Goal: Task Accomplishment & Management: Complete application form

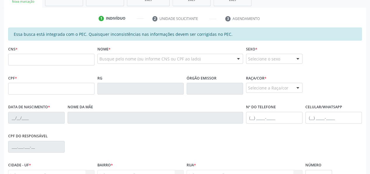
scroll to position [117, 0]
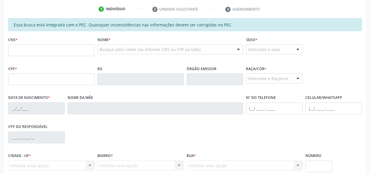
click at [23, 49] on input "text" at bounding box center [51, 50] width 86 height 12
click at [45, 54] on input "705 2084 226" at bounding box center [51, 50] width 86 height 12
type input "705 2084 2262 7470"
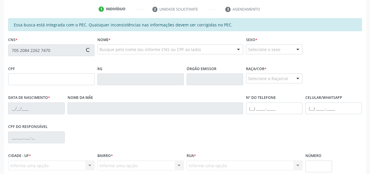
type input "075.100.964-48"
type input "[DATE]"
type input "[PERSON_NAME]"
type input "[PHONE_NUMBER]"
type input "S/N"
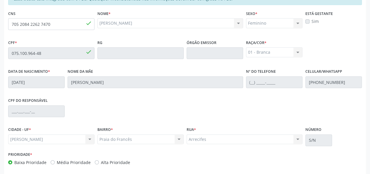
scroll to position [168, 0]
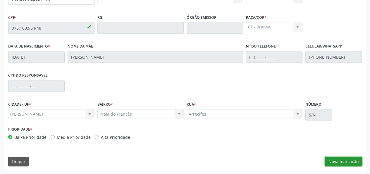
click at [346, 159] on button "Nova marcação" at bounding box center [343, 161] width 37 height 10
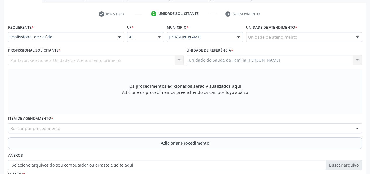
scroll to position [110, 0]
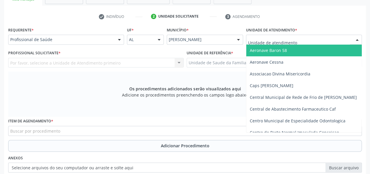
click at [332, 39] on div at bounding box center [304, 40] width 116 height 10
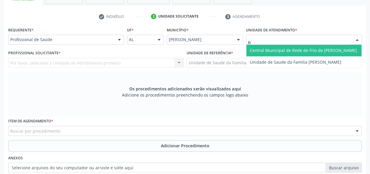
type input "fra"
click at [295, 52] on span "Unidade de Saude da Familia [PERSON_NAME]" at bounding box center [296, 50] width 92 height 6
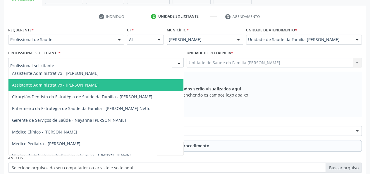
scroll to position [29, 0]
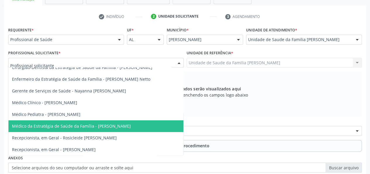
click at [121, 127] on span "Médico da Estratégia de Saúde da Família - [PERSON_NAME]" at bounding box center [71, 126] width 119 height 6
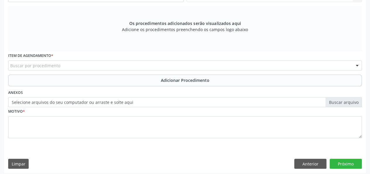
scroll to position [177, 0]
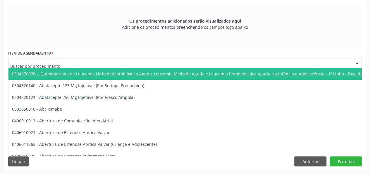
click at [113, 62] on div at bounding box center [185, 63] width 354 height 10
click at [114, 61] on input "text" at bounding box center [180, 66] width 340 height 12
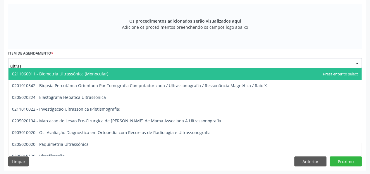
type input "ultrass"
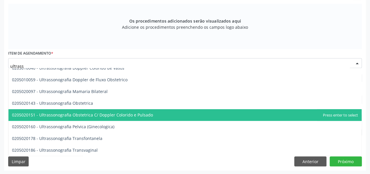
scroll to position [117, 0]
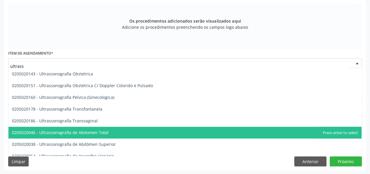
click at [139, 129] on span "0205020046 - Ultrassonografia de Abdomen Total" at bounding box center [184, 133] width 353 height 12
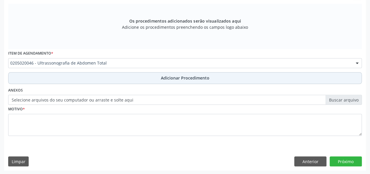
click at [172, 80] on span "Adicionar Procedimento" at bounding box center [185, 78] width 49 height 6
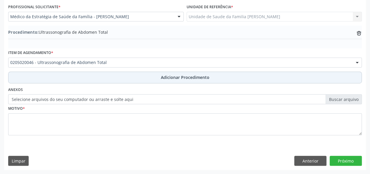
scroll to position [155, 0]
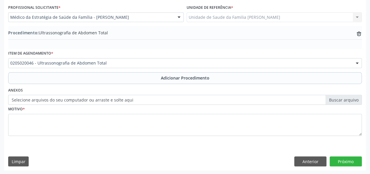
click at [351, 96] on label "Selecione arquivos do seu computador ou arraste e solte aqui" at bounding box center [185, 100] width 354 height 10
click at [351, 96] on input "Selecione arquivos do seu computador ou arraste e solte aqui" at bounding box center [185, 100] width 354 height 10
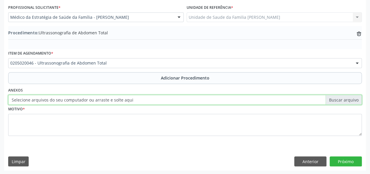
type input "C:\fakepath\[PERSON_NAME].jpg"
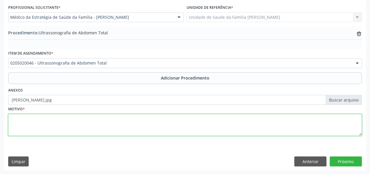
click at [14, 124] on textarea at bounding box center [185, 125] width 354 height 22
type textarea "Dor abdominal, Dorsalgia"
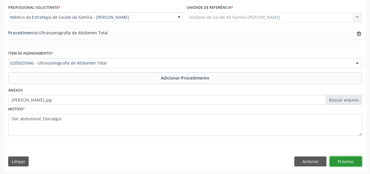
click at [354, 161] on button "Próximo" at bounding box center [346, 161] width 32 height 10
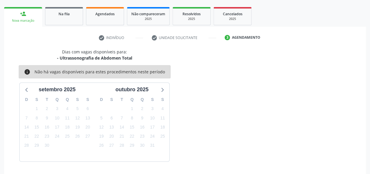
scroll to position [106, 0]
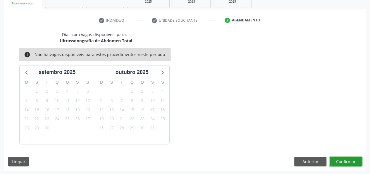
click at [351, 156] on button "Confirmar" at bounding box center [346, 161] width 32 height 10
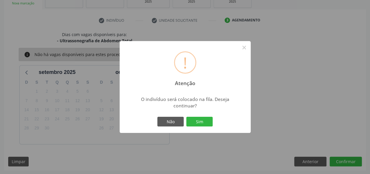
click at [201, 115] on div "Não Sim" at bounding box center [185, 121] width 58 height 12
click at [201, 117] on button "Sim" at bounding box center [200, 122] width 26 height 10
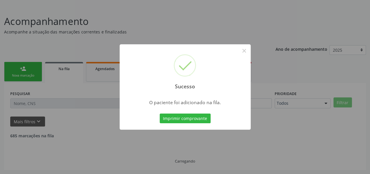
scroll to position [28, 0]
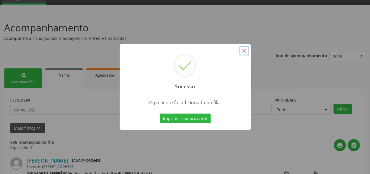
click at [242, 51] on button "×" at bounding box center [245, 51] width 10 height 10
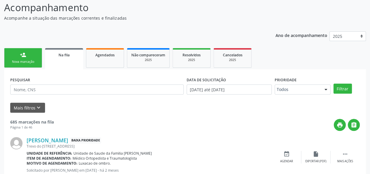
scroll to position [57, 0]
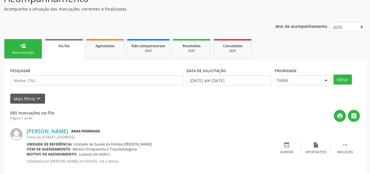
click at [24, 58] on link "person_add Nova marcação" at bounding box center [23, 49] width 38 height 20
click at [24, 55] on link "person_add Nova marcação" at bounding box center [23, 49] width 38 height 20
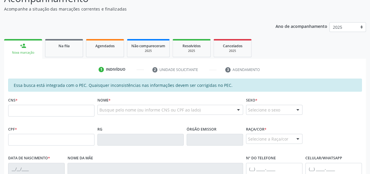
scroll to position [86, 0]
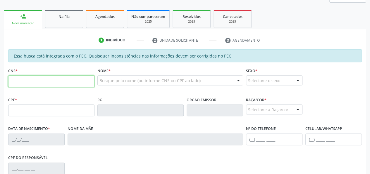
click at [11, 82] on input "text" at bounding box center [51, 81] width 86 height 12
type input "705 2084 2262 7470"
type input "075.100.964-48"
type input "[DATE]"
type input "[PERSON_NAME]"
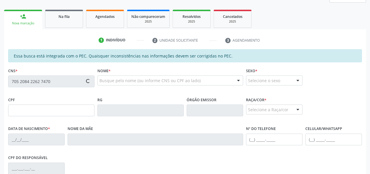
type input "[PHONE_NUMBER]"
type input "S/N"
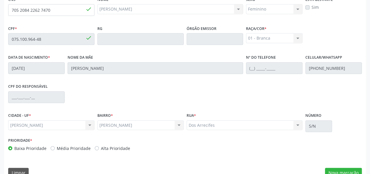
scroll to position [168, 0]
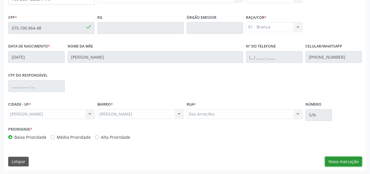
click at [353, 164] on button "Nova marcação" at bounding box center [343, 161] width 37 height 10
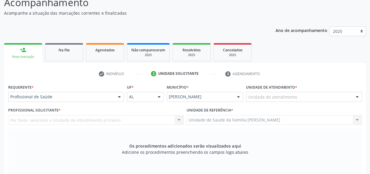
scroll to position [51, 0]
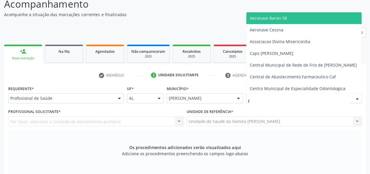
type input "fr"
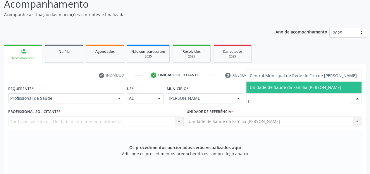
click at [281, 86] on span "Unidade de Saude da Familia [PERSON_NAME]" at bounding box center [296, 87] width 92 height 6
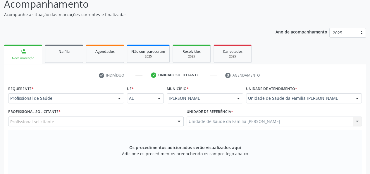
click at [53, 120] on div "Profissional solicitante" at bounding box center [96, 121] width 176 height 10
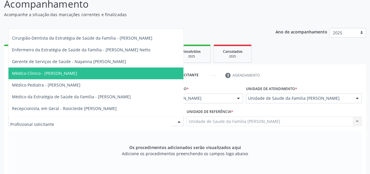
scroll to position [29, 0]
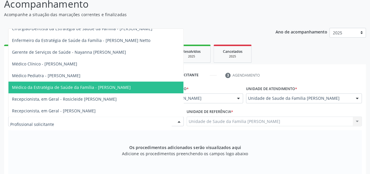
click at [113, 89] on span "Médico da Estratégia de Saúde da Família - [PERSON_NAME]" at bounding box center [71, 87] width 119 height 6
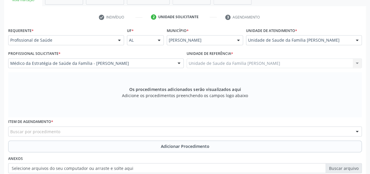
scroll to position [177, 0]
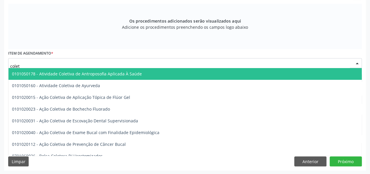
type input "coleta"
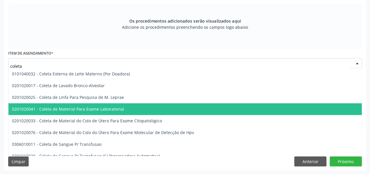
click at [102, 107] on span "0201020041 - Coleta de Material Para Exame Laboratorial" at bounding box center [68, 109] width 112 height 6
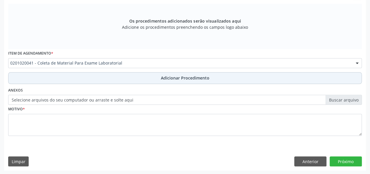
click at [172, 74] on button "Adicionar Procedimento" at bounding box center [185, 78] width 354 height 12
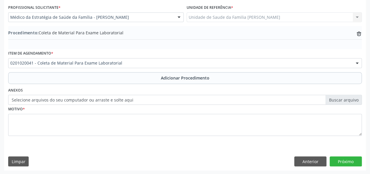
click at [339, 98] on label "Selecione arquivos do seu computador ou arraste e solte aqui" at bounding box center [185, 100] width 354 height 10
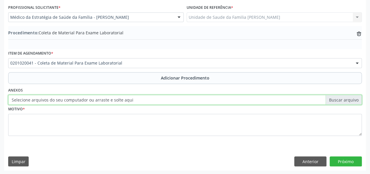
click at [339, 98] on input "Selecione arquivos do seu computador ou arraste e solte aqui" at bounding box center [185, 100] width 354 height 10
type input "C:\fakepath\[PERSON_NAME].jpg"
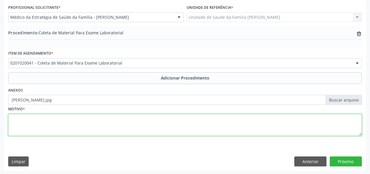
click at [23, 125] on textarea at bounding box center [185, 125] width 354 height 22
type textarea "Dor abdominal"
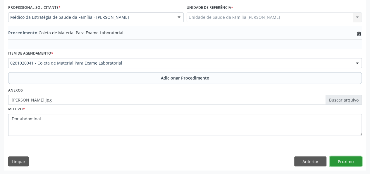
click at [349, 159] on button "Próximo" at bounding box center [346, 161] width 32 height 10
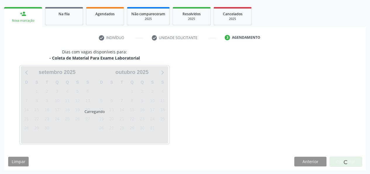
scroll to position [106, 0]
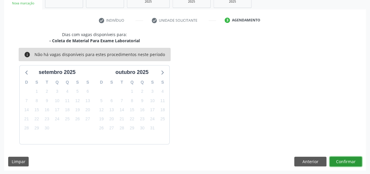
click at [338, 157] on button "Confirmar" at bounding box center [346, 161] width 32 height 10
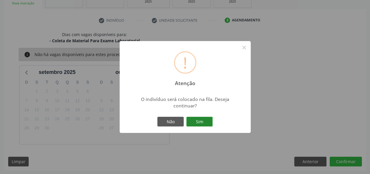
click at [204, 121] on button "Sim" at bounding box center [200, 122] width 26 height 10
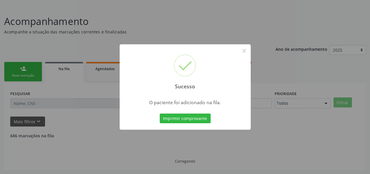
scroll to position [28, 0]
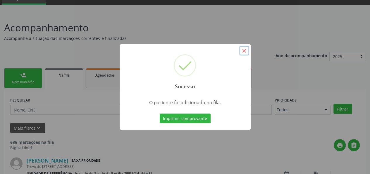
click at [244, 50] on button "×" at bounding box center [245, 51] width 10 height 10
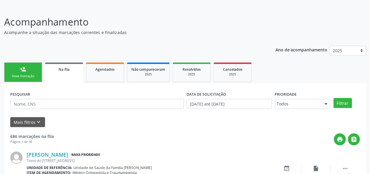
scroll to position [0, 0]
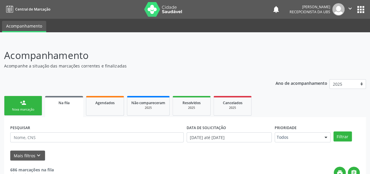
click at [24, 108] on div "Nova marcação" at bounding box center [22, 109] width 29 height 4
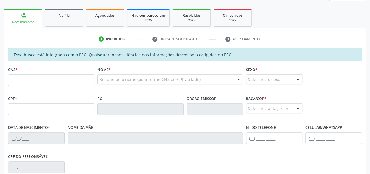
scroll to position [88, 0]
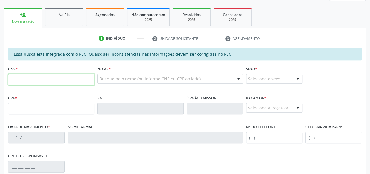
click at [28, 82] on input "text" at bounding box center [51, 80] width 86 height 12
type input "703 2006 6332 5991"
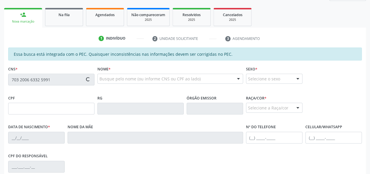
type input "074.325.654-90"
type input "[DATE]"
type input "Regineide Sobral dos Santos"
type input "[PHONE_NUMBER]"
type input "02"
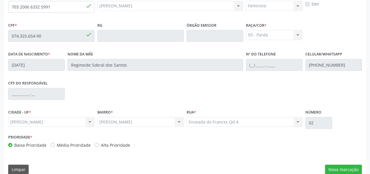
scroll to position [168, 0]
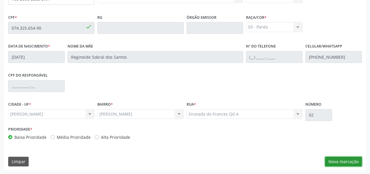
click at [359, 161] on button "Nova marcação" at bounding box center [343, 161] width 37 height 10
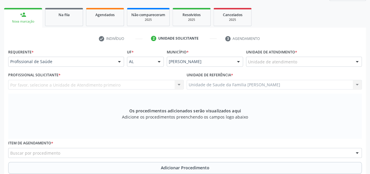
scroll to position [81, 0]
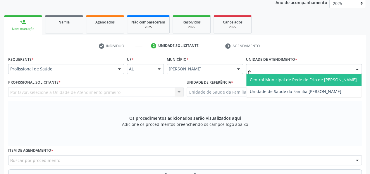
type input "fra"
click at [260, 75] on span "Unidade de Saude da Familia [PERSON_NAME]" at bounding box center [304, 80] width 115 height 12
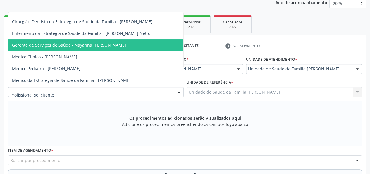
scroll to position [29, 0]
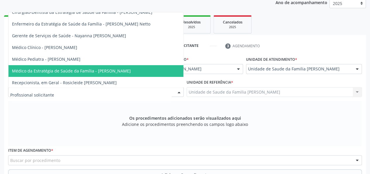
click at [101, 65] on span "Médico da Estratégia de Saúde da Família - [PERSON_NAME]" at bounding box center [95, 71] width 175 height 12
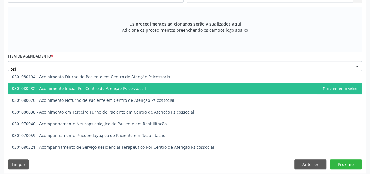
scroll to position [177, 0]
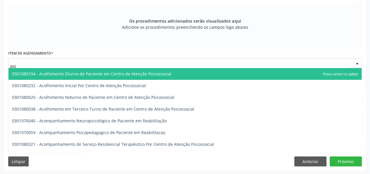
click at [44, 66] on input "psi" at bounding box center [180, 66] width 340 height 12
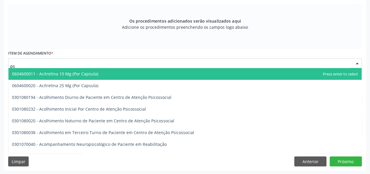
type input "p"
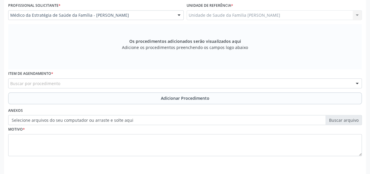
scroll to position [148, 0]
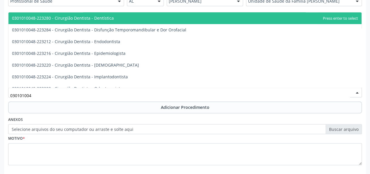
type input "0301010048"
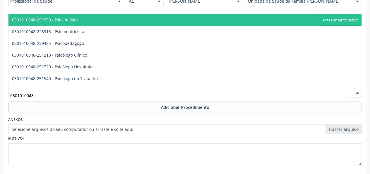
scroll to position [966, 0]
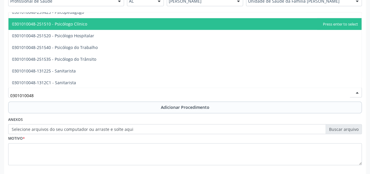
click at [83, 28] on span "0301010048-251510 - Psicólogo Clínico" at bounding box center [184, 24] width 353 height 12
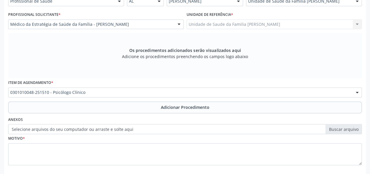
click at [191, 100] on div "Item de agendamento * 0301010048-251510 - Psicólogo Clínico 0304070076 - .Quimi…" at bounding box center [185, 89] width 357 height 23
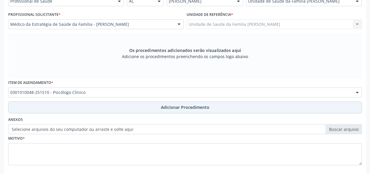
click at [192, 107] on span "Adicionar Procedimento" at bounding box center [185, 107] width 49 height 6
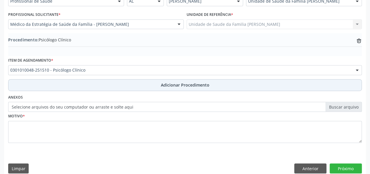
click at [204, 86] on span "Adicionar Procedimento" at bounding box center [185, 85] width 49 height 6
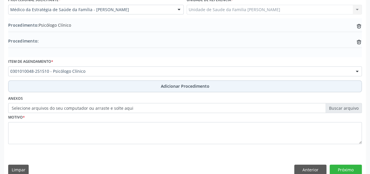
scroll to position [171, 0]
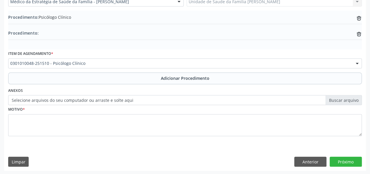
click at [338, 98] on label "Selecione arquivos do seu computador ou arraste e solte aqui" at bounding box center [185, 100] width 354 height 10
click at [338, 98] on input "Selecione arquivos do seu computador ou arraste e solte aqui" at bounding box center [185, 100] width 354 height 10
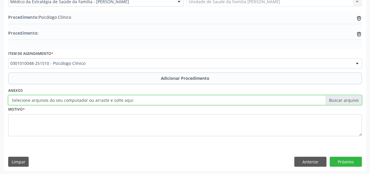
type input "C:\fakepath\cardoso.jpg"
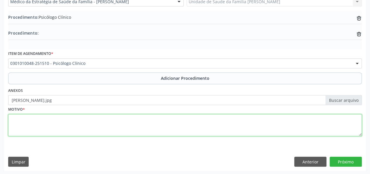
click at [23, 124] on textarea at bounding box center [185, 125] width 354 height 22
type textarea "Sintomas ansiosos"
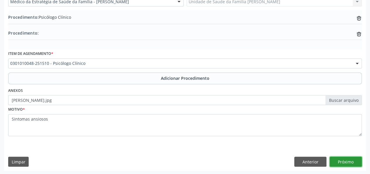
click at [348, 164] on button "Próximo" at bounding box center [346, 161] width 32 height 10
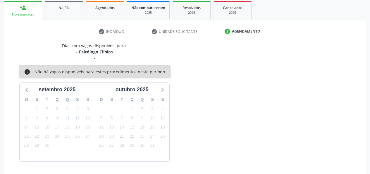
scroll to position [112, 0]
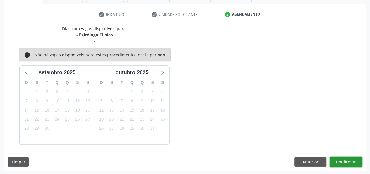
click at [353, 163] on button "Confirmar" at bounding box center [346, 162] width 32 height 10
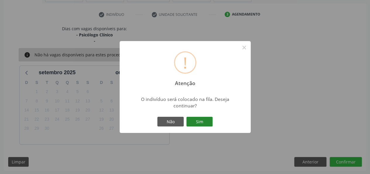
click at [210, 122] on button "Sim" at bounding box center [200, 122] width 26 height 10
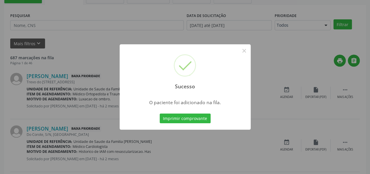
scroll to position [28, 0]
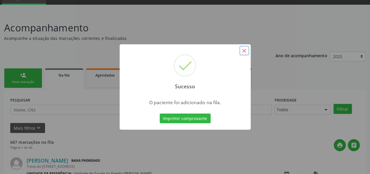
click at [247, 51] on button "×" at bounding box center [245, 51] width 10 height 10
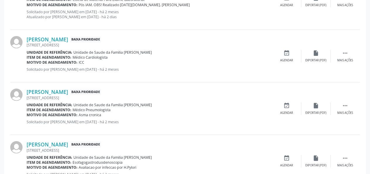
scroll to position [832, 0]
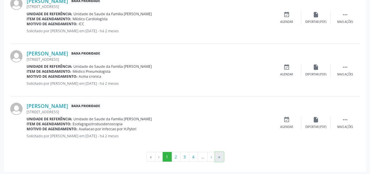
click at [216, 152] on button "»" at bounding box center [219, 157] width 9 height 10
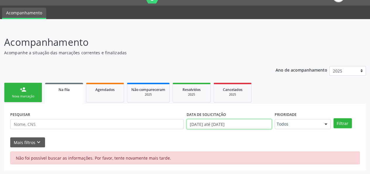
scroll to position [52, 0]
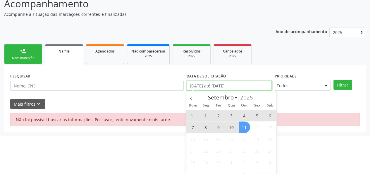
click at [242, 122] on body "Central de Marcação notifications [PERSON_NAME] Recepcionista da UBS  Configur…" at bounding box center [185, 35] width 370 height 174
click at [190, 99] on icon at bounding box center [191, 98] width 4 height 4
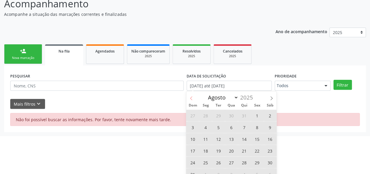
click at [190, 99] on icon at bounding box center [191, 98] width 4 height 4
click at [271, 98] on icon at bounding box center [272, 98] width 4 height 4
select select "6"
click at [213, 114] on span "1" at bounding box center [218, 115] width 11 height 11
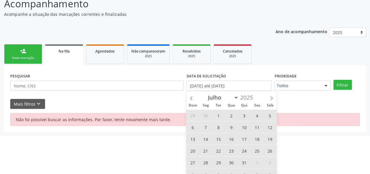
type input "[DATE]"
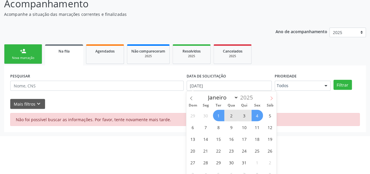
click at [268, 96] on span at bounding box center [272, 96] width 10 height 10
select select "8"
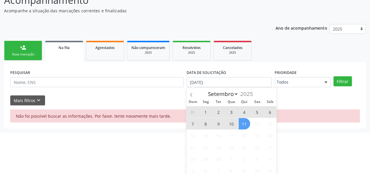
scroll to position [57, 0]
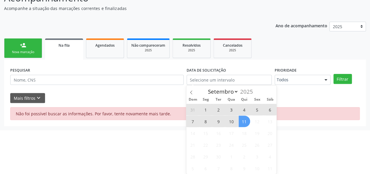
click at [297, 116] on html "Central de Marcação notifications [PERSON_NAME] Recepcionista da UBS  Configur…" at bounding box center [185, 30] width 370 height 174
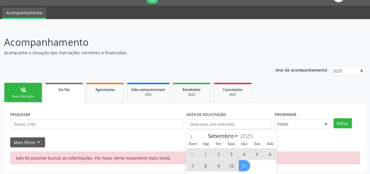
select select "6"
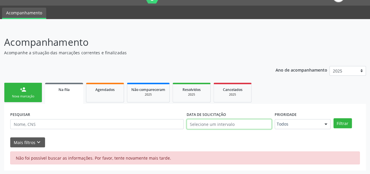
click at [233, 126] on input "text" at bounding box center [229, 124] width 85 height 10
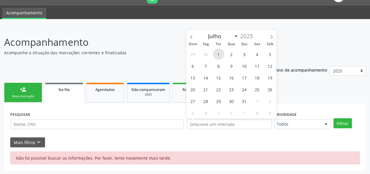
click at [218, 55] on span "1" at bounding box center [218, 53] width 11 height 11
type input "[DATE]"
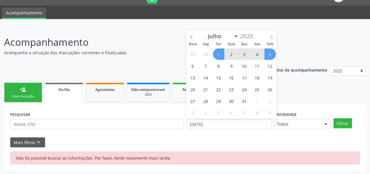
click at [273, 34] on span at bounding box center [272, 35] width 10 height 10
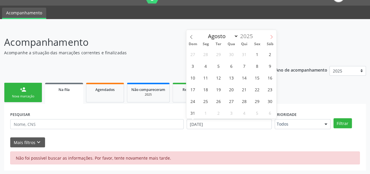
click at [273, 33] on span at bounding box center [272, 35] width 10 height 10
select select "8"
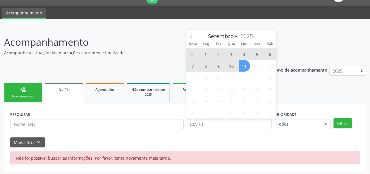
click at [246, 69] on span "11" at bounding box center [244, 65] width 11 height 11
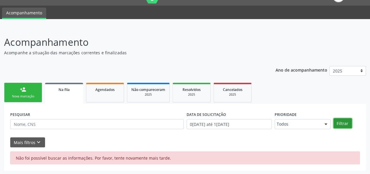
click at [344, 122] on button "Filtrar" at bounding box center [343, 123] width 18 height 10
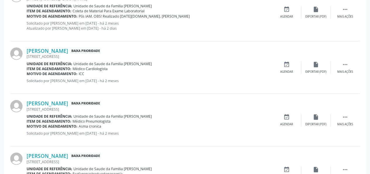
scroll to position [832, 0]
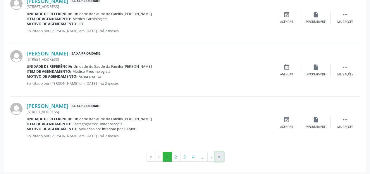
click at [220, 153] on button "»" at bounding box center [219, 157] width 9 height 10
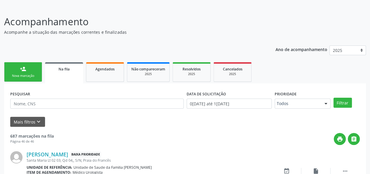
scroll to position [733, 0]
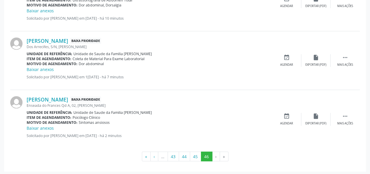
click at [77, 103] on div "Enseada do Frances Qd A, 02, [PERSON_NAME]" at bounding box center [150, 105] width 246 height 5
click at [68, 96] on link "[PERSON_NAME]" at bounding box center [48, 99] width 42 height 6
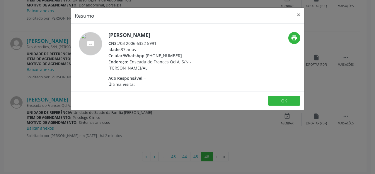
drag, startPoint x: 158, startPoint y: 42, endPoint x: 119, endPoint y: 43, distance: 39.5
click at [119, 43] on div "CNS: 703 2006 6332 5991" at bounding box center [165, 43] width 114 height 6
copy div "703 2006 6332 5991"
click at [301, 13] on button "×" at bounding box center [299, 15] width 12 height 14
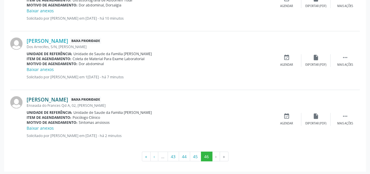
click at [68, 96] on link "[PERSON_NAME]" at bounding box center [48, 99] width 42 height 6
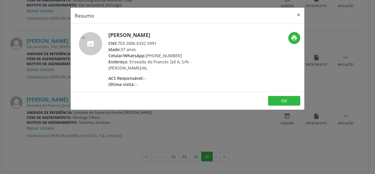
drag, startPoint x: 158, startPoint y: 42, endPoint x: 119, endPoint y: 41, distance: 39.2
click at [119, 41] on div "CNS: 703 2006 6332 5991" at bounding box center [165, 43] width 114 height 6
copy div "703 2006 6332 5991"
click at [297, 18] on button "×" at bounding box center [299, 15] width 12 height 14
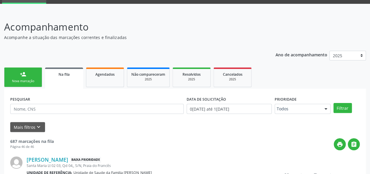
scroll to position [0, 0]
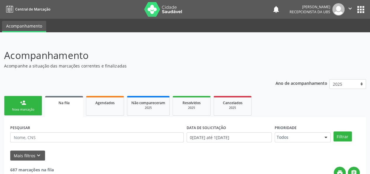
click at [23, 107] on link "person_add Nova marcação" at bounding box center [23, 106] width 38 height 20
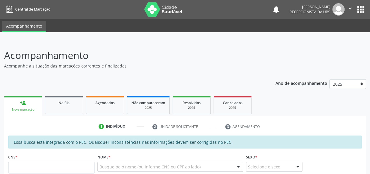
scroll to position [59, 0]
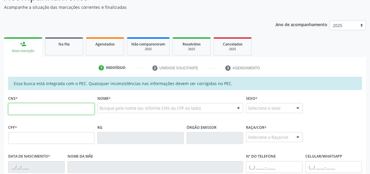
click at [33, 107] on input "text" at bounding box center [51, 109] width 86 height 12
paste input "703 2006 6332 5991"
type input "703 2006 6332 5991"
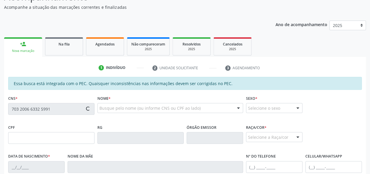
type input "074.325.654-90"
type input "[DATE]"
type input "Regineide Sobral dos Santos"
type input "[PHONE_NUMBER]"
type input "02"
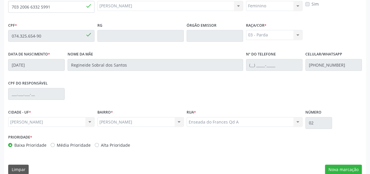
scroll to position [168, 0]
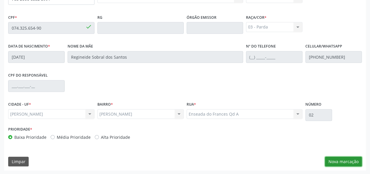
click at [340, 156] on button "Nova marcação" at bounding box center [343, 161] width 37 height 10
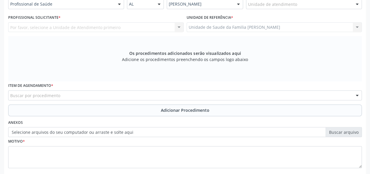
scroll to position [110, 0]
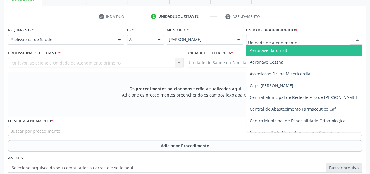
click at [300, 40] on div at bounding box center [304, 40] width 116 height 10
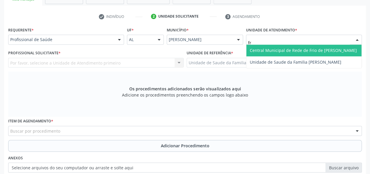
type input "fra"
click at [282, 49] on span "Unidade de Saude da Familia [PERSON_NAME]" at bounding box center [296, 50] width 92 height 6
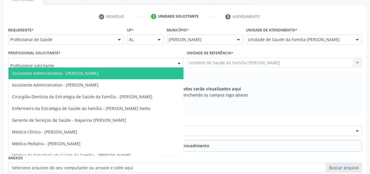
click at [94, 61] on div at bounding box center [96, 63] width 176 height 10
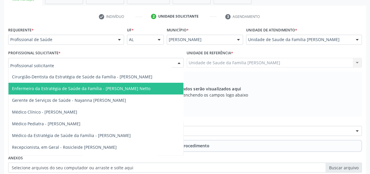
scroll to position [29, 0]
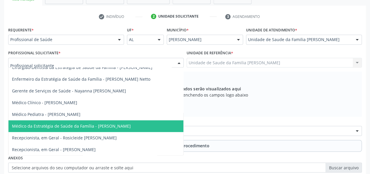
click at [92, 128] on span "Médico da Estratégia de Saúde da Família - [PERSON_NAME]" at bounding box center [71, 126] width 119 height 6
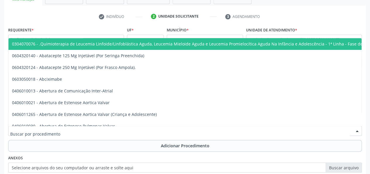
click at [92, 130] on div at bounding box center [185, 131] width 354 height 10
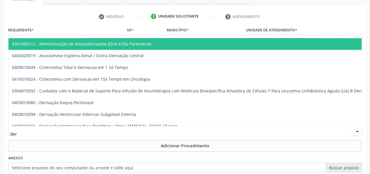
type input "derm"
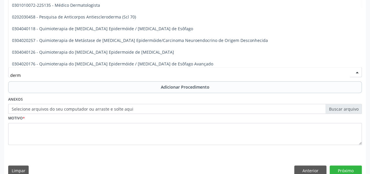
scroll to position [88, 0]
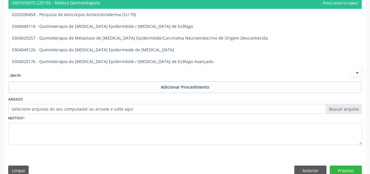
click at [100, 5] on span "0301010072-225135 - Médico Dermatologista" at bounding box center [184, 3] width 353 height 12
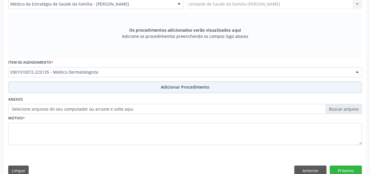
click at [188, 82] on button "Adicionar Procedimento" at bounding box center [185, 87] width 354 height 12
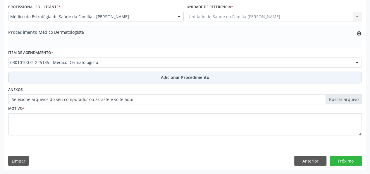
scroll to position [155, 0]
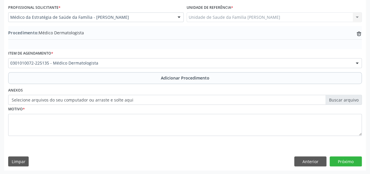
click at [346, 100] on label "Selecione arquivos do seu computador ou arraste e solte aqui" at bounding box center [185, 100] width 354 height 10
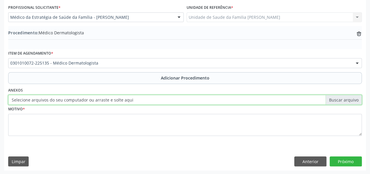
click at [346, 100] on input "Selecione arquivos do seu computador ou arraste e solte aqui" at bounding box center [185, 100] width 354 height 10
type input "C:\fakepath\cardoso.jpg"
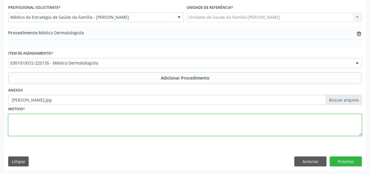
click at [13, 119] on textarea at bounding box center [185, 125] width 354 height 22
type textarea "Manchas hipocronicas em pele"
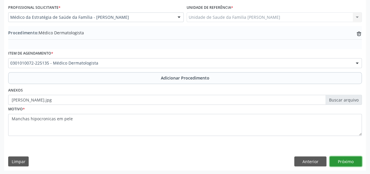
click at [342, 159] on button "Próximo" at bounding box center [346, 161] width 32 height 10
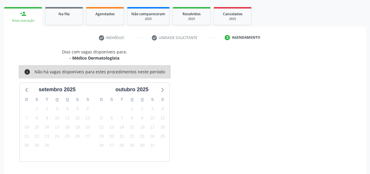
scroll to position [106, 0]
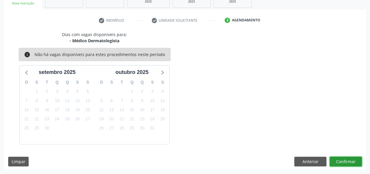
click at [345, 157] on button "Confirmar" at bounding box center [346, 161] width 32 height 10
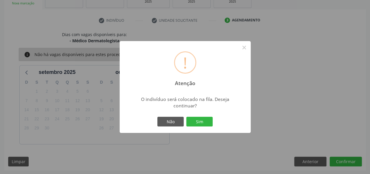
drag, startPoint x: 196, startPoint y: 125, endPoint x: 225, endPoint y: 125, distance: 29.0
click at [196, 125] on button "Sim" at bounding box center [200, 122] width 26 height 10
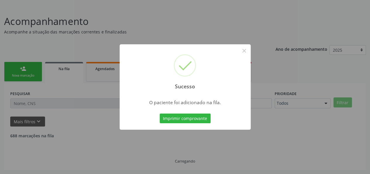
scroll to position [28, 0]
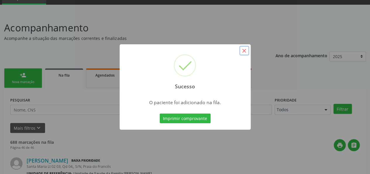
click at [247, 51] on button "×" at bounding box center [245, 51] width 10 height 10
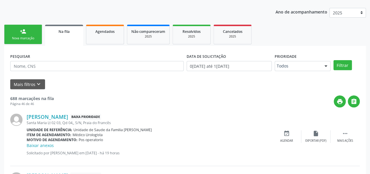
scroll to position [86, 0]
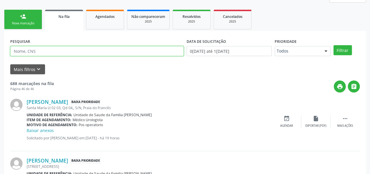
click at [42, 54] on input "text" at bounding box center [97, 51] width 174 height 10
type input "0703200663325991"
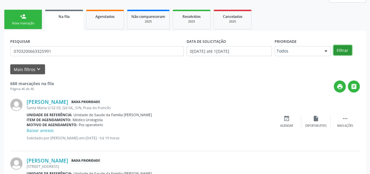
click at [349, 53] on button "Filtrar" at bounding box center [343, 50] width 18 height 10
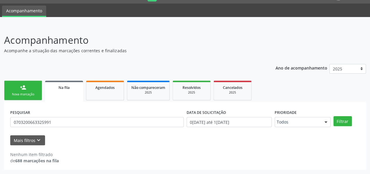
scroll to position [15, 0]
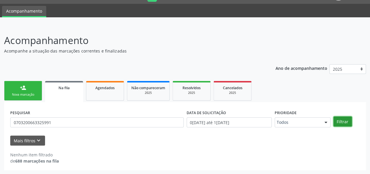
click at [345, 123] on button "Filtrar" at bounding box center [343, 121] width 18 height 10
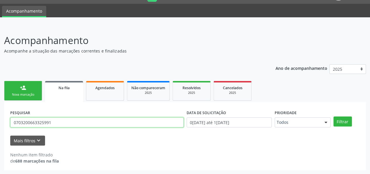
click at [25, 124] on input "0703200663325991" at bounding box center [97, 122] width 174 height 10
click at [27, 95] on div "Nova marcação" at bounding box center [22, 94] width 29 height 4
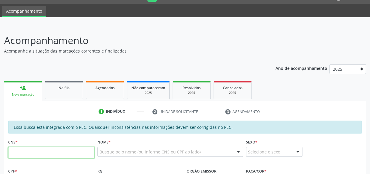
click at [32, 153] on input "text" at bounding box center [51, 152] width 86 height 12
paste input "070 3200 6633 2599"
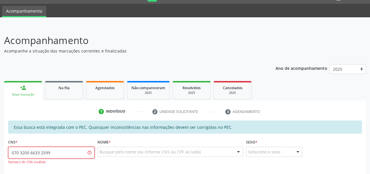
type input "070 3200 6633 2599"
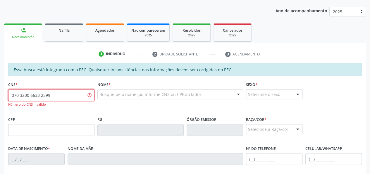
scroll to position [74, 0]
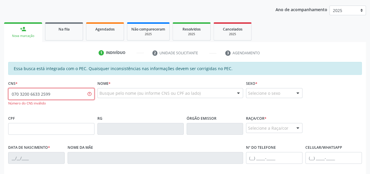
drag, startPoint x: 74, startPoint y: 95, endPoint x: 0, endPoint y: 86, distance: 75.0
click at [0, 86] on div "Acompanhamento Acompanhe a situação das marcações correntes e finalizadas Relat…" at bounding box center [185, 121] width 370 height 308
paste input "703 2006 6332 5991"
type input "703 2006 6332 5991"
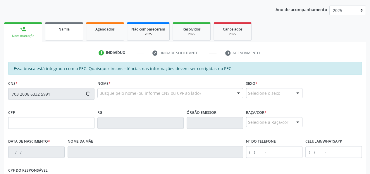
type input "074.325.654-90"
type input "[DATE]"
type input "Regineide Sobral dos Santos"
type input "[PHONE_NUMBER]"
type input "02"
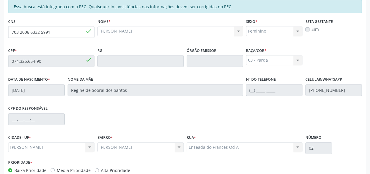
scroll to position [168, 0]
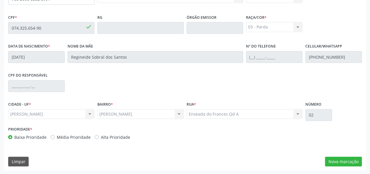
click at [350, 166] on div "Essa busca está integrada com o PEC. Quaisquer inconsistências nas informações …" at bounding box center [185, 68] width 362 height 203
click at [349, 163] on button "Nova marcação" at bounding box center [343, 161] width 37 height 10
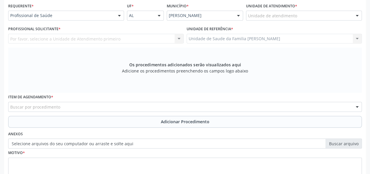
scroll to position [110, 0]
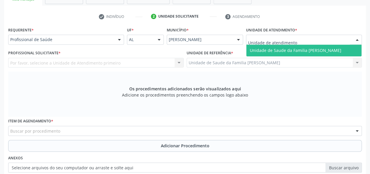
click at [70, 60] on div "Por favor, selecione a Unidade de Atendimento primeiro Nenhum resultado encontr…" at bounding box center [96, 63] width 176 height 10
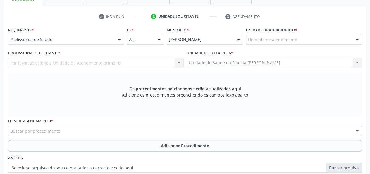
click at [70, 60] on div "Por favor, selecione a Unidade de Atendimento primeiro Nenhum resultado encontr…" at bounding box center [96, 63] width 176 height 10
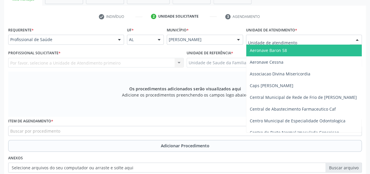
click at [259, 42] on div at bounding box center [304, 40] width 116 height 10
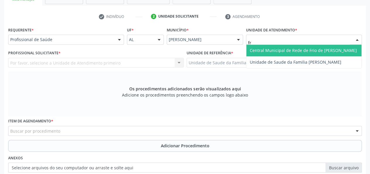
type input "fra"
click at [267, 47] on span "Unidade de Saude da Familia [PERSON_NAME]" at bounding box center [296, 50] width 92 height 6
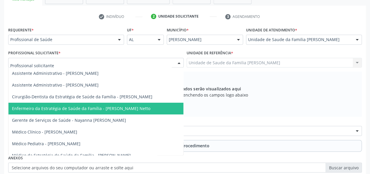
scroll to position [29, 0]
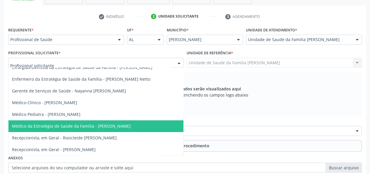
click at [101, 125] on span "Médico da Estratégia de Saúde da Família - [PERSON_NAME]" at bounding box center [71, 126] width 119 height 6
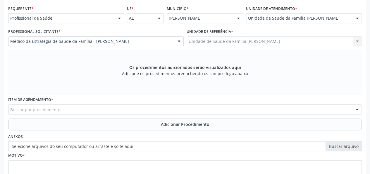
scroll to position [168, 0]
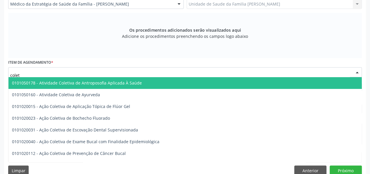
type input "coleta"
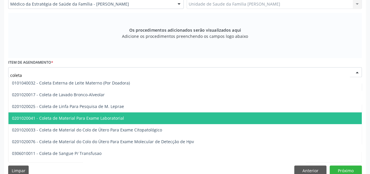
click at [76, 113] on span "0201020041 - Coleta de Material Para Exame Laboratorial" at bounding box center [219, 118] width 422 height 12
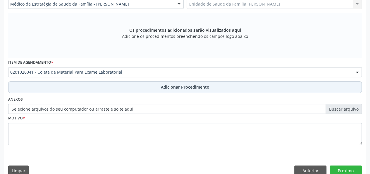
click at [170, 85] on span "Adicionar Procedimento" at bounding box center [185, 87] width 49 height 6
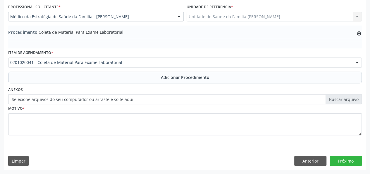
scroll to position [155, 0]
click at [333, 98] on label "Selecione arquivos do seu computador ou arraste e solte aqui" at bounding box center [185, 100] width 354 height 10
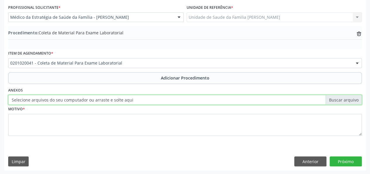
click at [333, 98] on input "Selecione arquivos do seu computador ou arraste e solte aqui" at bounding box center [185, 100] width 354 height 10
type input "C:\fakepath\cardoso.jpg"
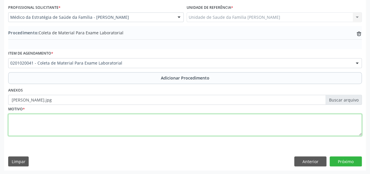
click at [20, 117] on textarea at bounding box center [185, 125] width 354 height 22
type textarea "Astenia,fraqueza,[MEDICAL_DATA]."
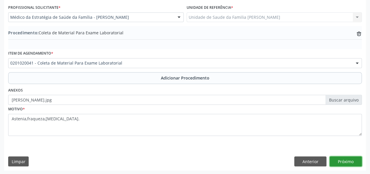
click at [358, 164] on button "Próximo" at bounding box center [346, 161] width 32 height 10
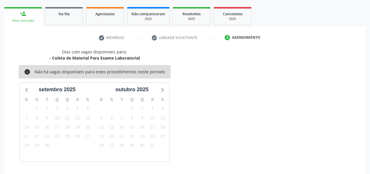
scroll to position [106, 0]
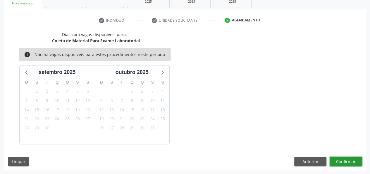
click at [357, 161] on button "Confirmar" at bounding box center [346, 161] width 32 height 10
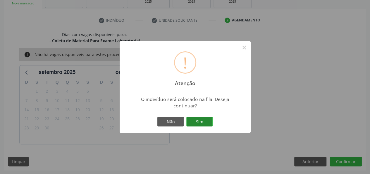
click at [200, 124] on button "Sim" at bounding box center [200, 122] width 26 height 10
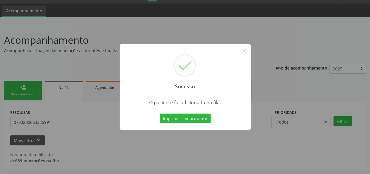
scroll to position [15, 0]
click at [246, 50] on button "×" at bounding box center [245, 51] width 10 height 10
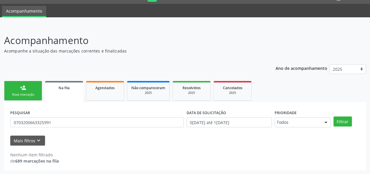
drag, startPoint x: 61, startPoint y: 117, endPoint x: 29, endPoint y: 119, distance: 32.3
click at [29, 119] on div "PESQUISAR 0703200663325991" at bounding box center [97, 119] width 177 height 23
click at [29, 121] on input "0703200663325991" at bounding box center [97, 122] width 174 height 10
click at [111, 89] on span "Agendados" at bounding box center [104, 87] width 19 height 5
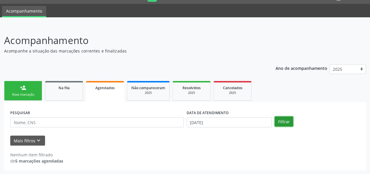
click at [287, 121] on button "Filtrar" at bounding box center [284, 121] width 18 height 10
click at [292, 121] on button "Filtrar" at bounding box center [284, 121] width 18 height 10
click at [231, 121] on input "[DATE]" at bounding box center [229, 122] width 85 height 10
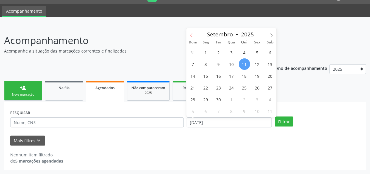
click at [190, 34] on icon at bounding box center [191, 35] width 4 height 4
select select "6"
click at [218, 52] on span "1" at bounding box center [218, 52] width 11 height 11
type input "[DATE]"
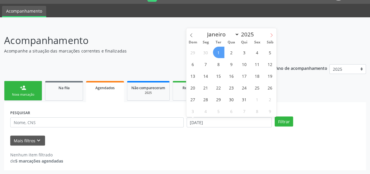
click at [271, 35] on icon at bounding box center [272, 35] width 4 height 4
select select "8"
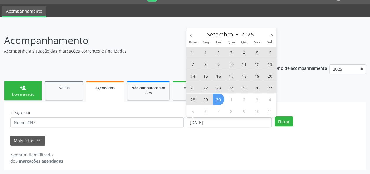
click at [217, 99] on span "30" at bounding box center [218, 98] width 11 height 11
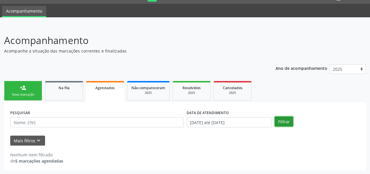
click at [290, 120] on button "Filtrar" at bounding box center [284, 121] width 18 height 10
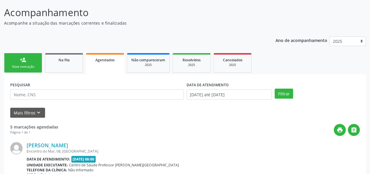
scroll to position [0, 0]
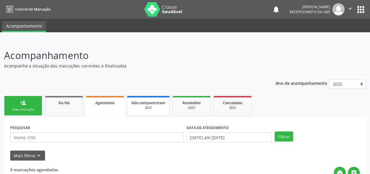
click at [147, 99] on div "Não compareceram" at bounding box center [148, 102] width 34 height 6
drag, startPoint x: 196, startPoint y: 105, endPoint x: 300, endPoint y: 91, distance: 104.9
click at [196, 105] on div "2025" at bounding box center [191, 107] width 29 height 4
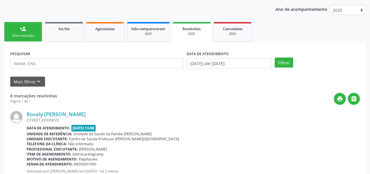
scroll to position [15, 0]
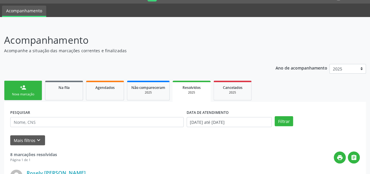
click at [20, 90] on div "person_add" at bounding box center [23, 87] width 6 height 6
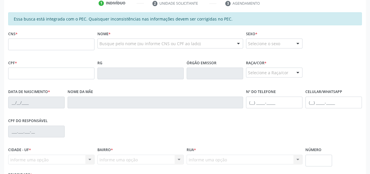
scroll to position [132, 0]
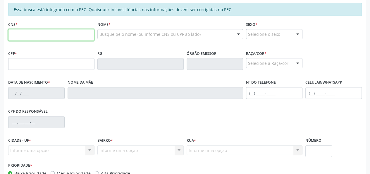
click at [17, 35] on input "text" at bounding box center [51, 35] width 86 height 12
type input "700 5081 7276 1554"
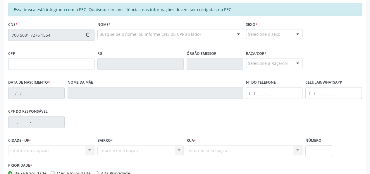
type input "151.308.794-06"
type input "2[DATE]"
type input "[PERSON_NAME][GEOGRAPHIC_DATA]"
type input "[PHONE_NUMBER]"
type input "S/N"
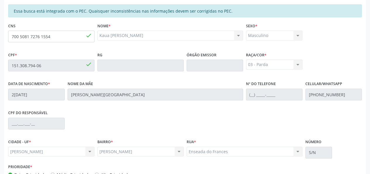
scroll to position [168, 0]
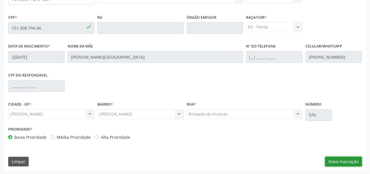
click at [340, 162] on button "Nova marcação" at bounding box center [343, 161] width 37 height 10
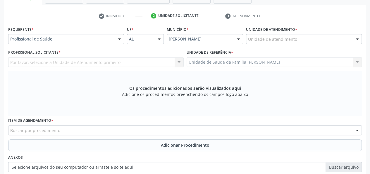
scroll to position [110, 0]
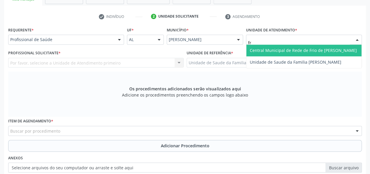
type input "fra"
click at [258, 54] on span "Unidade de Saude da Familia [PERSON_NAME]" at bounding box center [304, 51] width 115 height 12
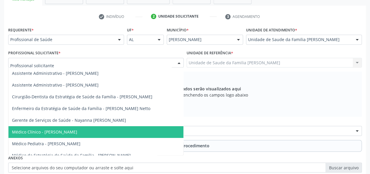
click at [47, 134] on span "Médico Clínico - [PERSON_NAME]" at bounding box center [44, 132] width 65 height 6
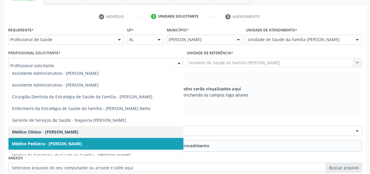
click at [66, 141] on span "Médico Pediatra - [PERSON_NAME]" at bounding box center [47, 144] width 70 height 6
drag, startPoint x: 77, startPoint y: 64, endPoint x: 79, endPoint y: 66, distance: 3.1
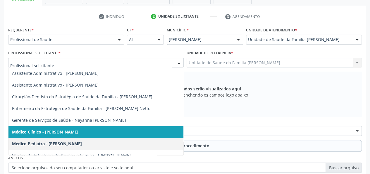
click at [91, 129] on span "Médico Clínico - [PERSON_NAME]" at bounding box center [95, 132] width 175 height 12
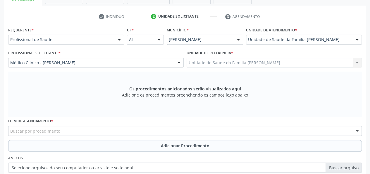
click at [51, 55] on label "Profissional Solicitante *" at bounding box center [34, 53] width 52 height 9
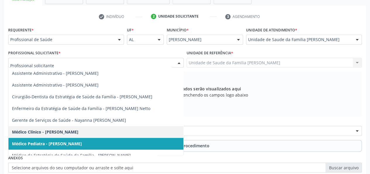
click at [40, 143] on span "Médico Pediatra - [PERSON_NAME]" at bounding box center [47, 144] width 70 height 6
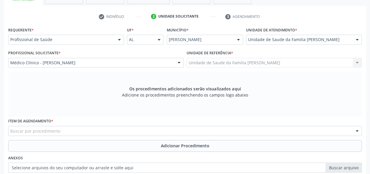
scroll to position [139, 0]
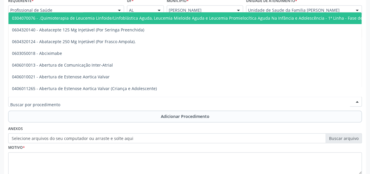
click at [64, 99] on div at bounding box center [185, 101] width 354 height 10
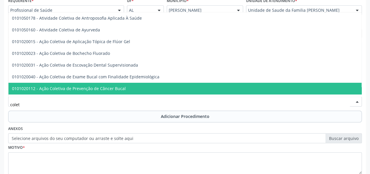
type input "coleta"
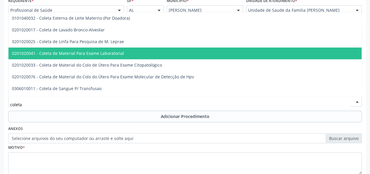
click at [90, 52] on span "0201020041 - Coleta de Material Para Exame Laboratorial" at bounding box center [68, 53] width 112 height 6
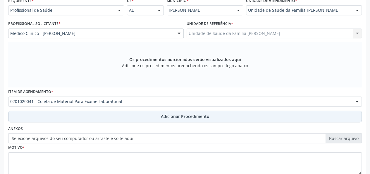
click at [180, 119] on button "Adicionar Procedimento" at bounding box center [185, 116] width 354 height 12
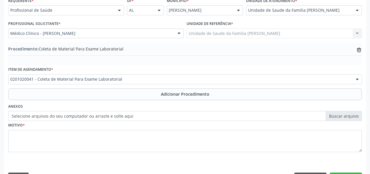
click at [341, 112] on label "Selecione arquivos do seu computador ou arraste e solte aqui" at bounding box center [185, 116] width 354 height 10
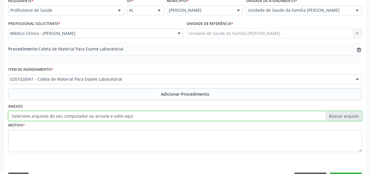
click at [341, 112] on input "Selecione arquivos do seu computador ou arraste e solte aqui" at bounding box center [185, 116] width 354 height 10
type input "C:\fakepath\Kauan.jpg"
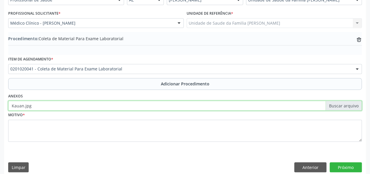
scroll to position [155, 0]
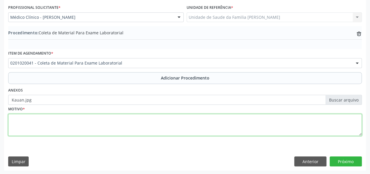
click at [16, 120] on textarea at bounding box center [185, 125] width 354 height 22
type textarea "Avaliacao"
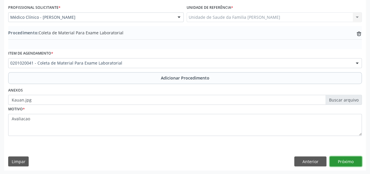
click at [351, 156] on button "Próximo" at bounding box center [346, 161] width 32 height 10
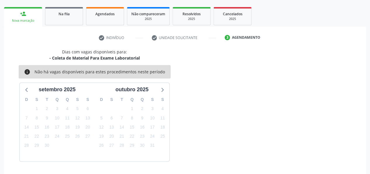
scroll to position [106, 0]
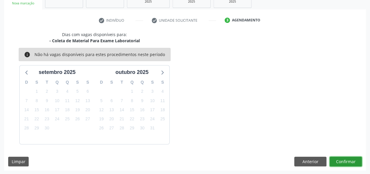
click at [359, 163] on button "Confirmar" at bounding box center [346, 161] width 32 height 10
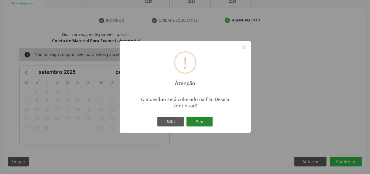
click at [201, 123] on button "Sim" at bounding box center [200, 122] width 26 height 10
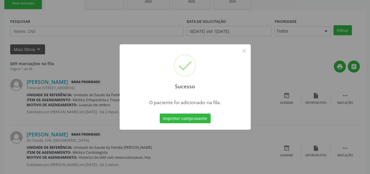
scroll to position [28, 0]
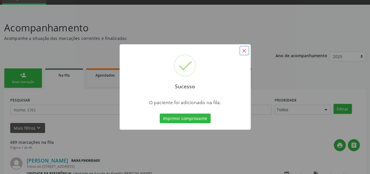
click at [244, 54] on button "×" at bounding box center [245, 51] width 10 height 10
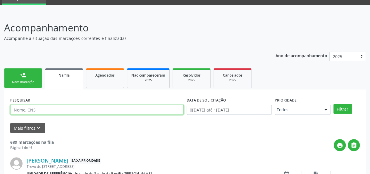
click at [25, 111] on input "text" at bounding box center [97, 110] width 174 height 10
click at [14, 111] on input "Ezenir" at bounding box center [97, 110] width 174 height 10
click at [15, 110] on input "Ezenir" at bounding box center [97, 110] width 174 height 10
type input "Euzenir"
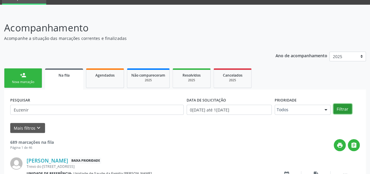
click at [336, 107] on button "Filtrar" at bounding box center [343, 109] width 18 height 10
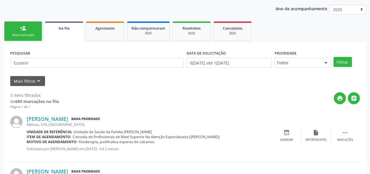
scroll to position [60, 0]
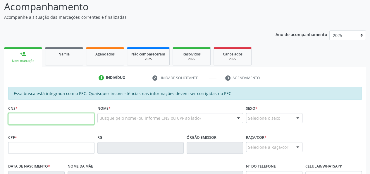
scroll to position [88, 0]
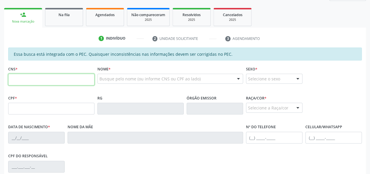
click at [30, 75] on input "text" at bounding box center [51, 80] width 86 height 12
click at [27, 80] on input "700" at bounding box center [51, 80] width 86 height 12
type input "700 5081 7276 1554"
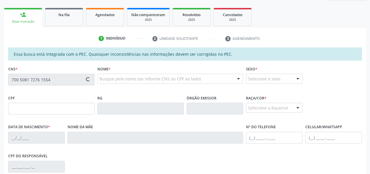
type input "151.308.794-06"
type input "2[DATE]"
type input "[PERSON_NAME][GEOGRAPHIC_DATA]"
type input "[PHONE_NUMBER]"
type input "S/N"
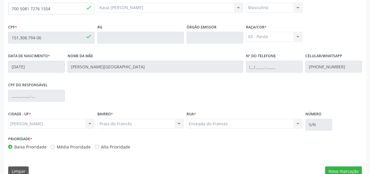
scroll to position [168, 0]
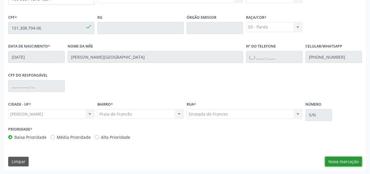
click at [351, 162] on button "Nova marcação" at bounding box center [343, 161] width 37 height 10
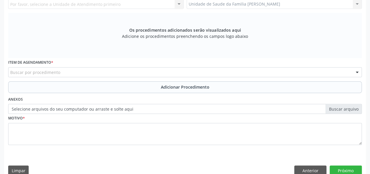
scroll to position [81, 0]
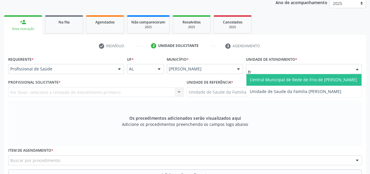
type input "fra"
click at [272, 79] on span "Unidade de Saude da Familia [PERSON_NAME]" at bounding box center [296, 80] width 92 height 6
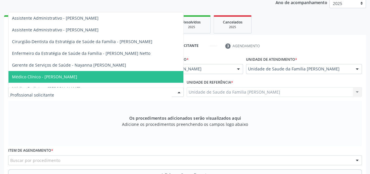
click at [80, 75] on span "Médico Clínico - [PERSON_NAME]" at bounding box center [95, 77] width 175 height 12
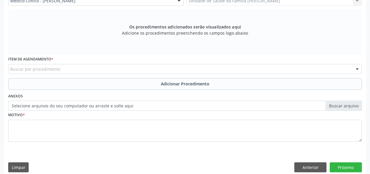
scroll to position [177, 0]
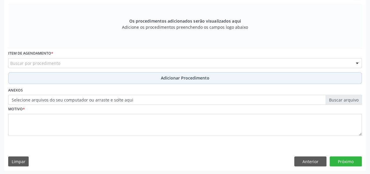
click at [182, 78] on span "Adicionar Procedimento" at bounding box center [185, 78] width 49 height 6
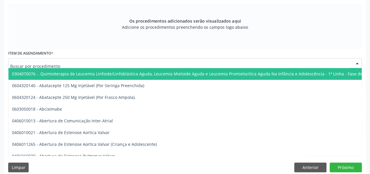
click at [155, 60] on div at bounding box center [185, 63] width 354 height 10
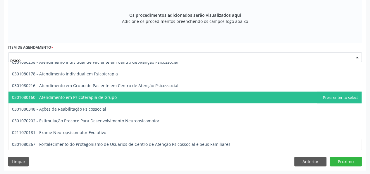
scroll to position [117, 0]
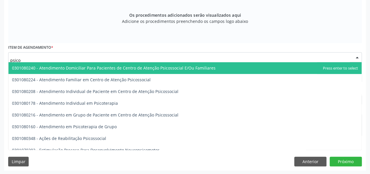
click at [59, 59] on input "psico" at bounding box center [180, 60] width 340 height 12
type input "p"
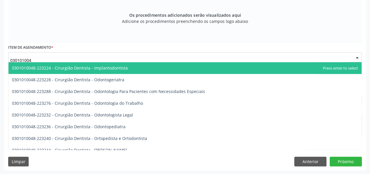
type input "0301010048"
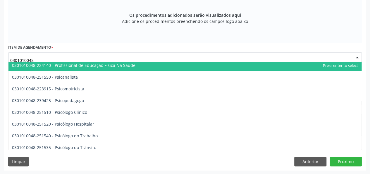
scroll to position [937, 0]
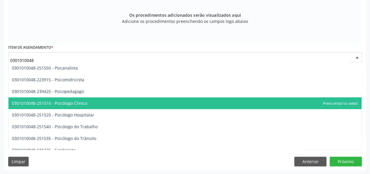
click at [112, 98] on span "0301010048-251510 - Psicólogo Clínico" at bounding box center [184, 103] width 353 height 12
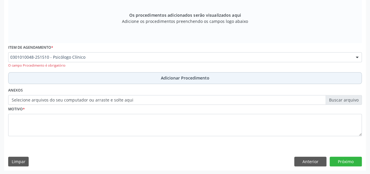
click at [181, 75] on span "Adicionar Procedimento" at bounding box center [185, 78] width 49 height 6
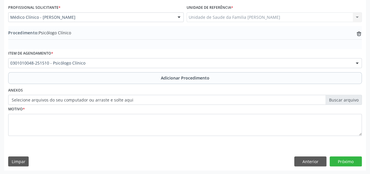
click at [337, 102] on label "Selecione arquivos do seu computador ou arraste e solte aqui" at bounding box center [185, 100] width 354 height 10
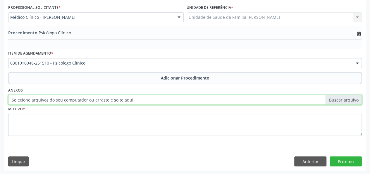
click at [337, 102] on input "Selecione arquivos do seu computador ou arraste e solte aqui" at bounding box center [185, 100] width 354 height 10
type input "C:\fakepath\Kauan.jpg"
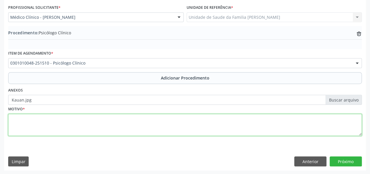
click at [13, 118] on textarea at bounding box center [185, 125] width 354 height 22
type textarea "Disturbio de conduta"
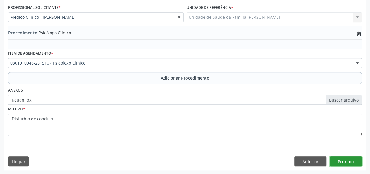
click at [357, 162] on button "Próximo" at bounding box center [346, 161] width 32 height 10
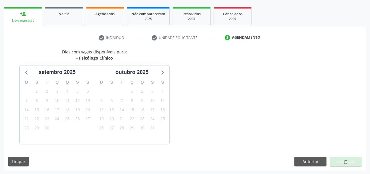
scroll to position [106, 0]
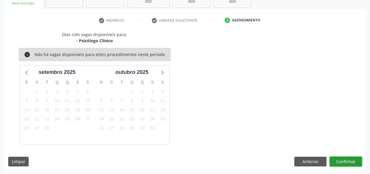
click at [357, 162] on button "Confirmar" at bounding box center [346, 161] width 32 height 10
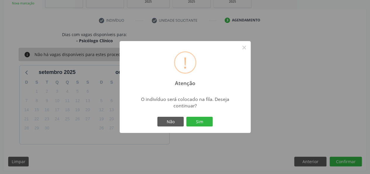
click at [201, 114] on div "! Atenção × O indivíduo será colocado na fila. Deseja continuar? Não Sim" at bounding box center [185, 87] width 131 height 92
click at [200, 122] on button "Sim" at bounding box center [200, 122] width 26 height 10
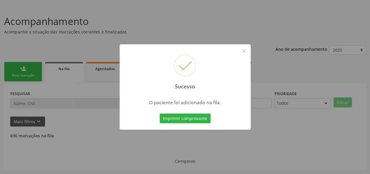
scroll to position [28, 0]
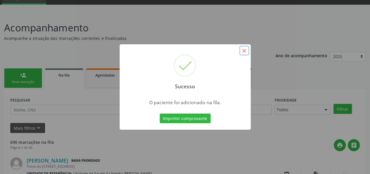
click at [245, 51] on button "×" at bounding box center [245, 51] width 10 height 10
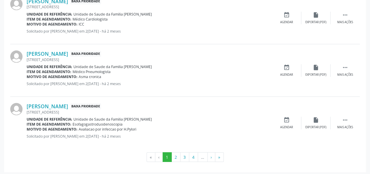
scroll to position [832, 0]
click at [219, 155] on button "»" at bounding box center [219, 157] width 9 height 10
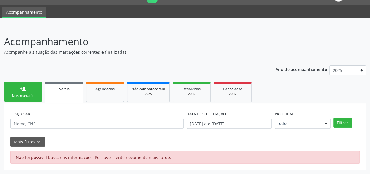
scroll to position [13, 0]
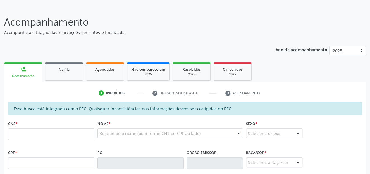
scroll to position [42, 0]
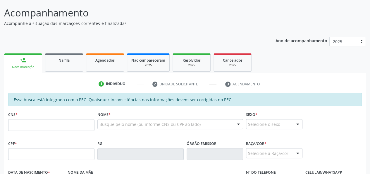
click at [37, 127] on input "text" at bounding box center [51, 125] width 86 height 12
click at [25, 123] on input "text" at bounding box center [51, 125] width 86 height 12
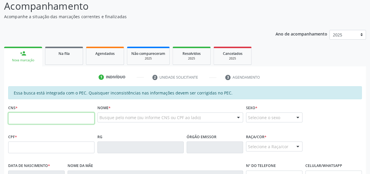
scroll to position [72, 0]
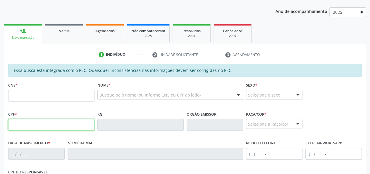
paste input "080.053.483-20"
type input "080.053.483-20"
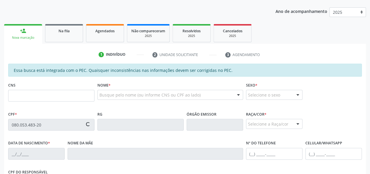
type input "[DATE]"
type input "[PERSON_NAME]"
type input "[PHONE_NUMBER]"
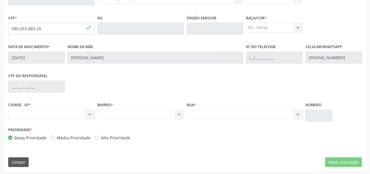
scroll to position [168, 0]
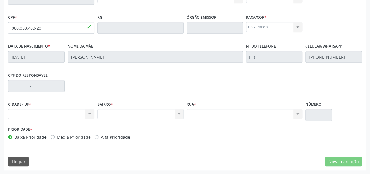
click at [88, 116] on div "Nenhum resultado encontrado para: " " Não há nenhuma opção para ser exibida." at bounding box center [51, 114] width 86 height 10
click at [61, 115] on div "Nenhum resultado encontrado para: " " Não há nenhuma opção para ser exibida." at bounding box center [51, 114] width 86 height 10
click at [28, 112] on div "Nenhum resultado encontrado para: " " Não há nenhuma opção para ser exibida." at bounding box center [51, 114] width 86 height 10
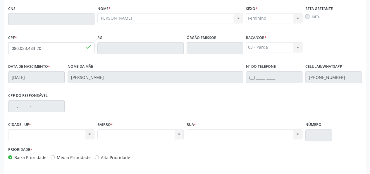
scroll to position [139, 0]
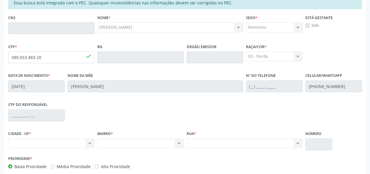
click at [173, 95] on div "Nome da mãe Maria Nataly Silva da Costa" at bounding box center [155, 85] width 179 height 29
click at [197, 143] on div "Nenhum resultado encontrado para: " " Não há nenhuma opção para ser exibida." at bounding box center [245, 143] width 116 height 10
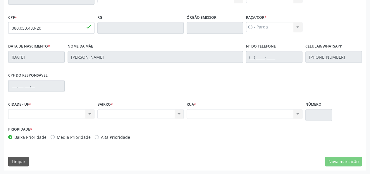
scroll to position [81, 0]
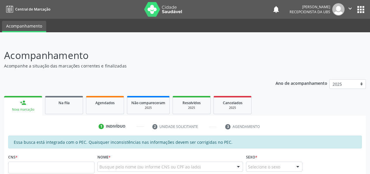
scroll to position [100, 0]
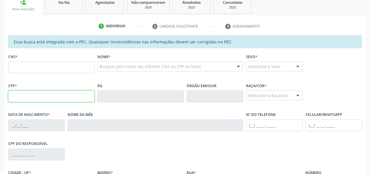
paste input "080.053.483-20"
type input "080.053.483-20"
type input "[DATE]"
type input "[PERSON_NAME]"
type input "[PHONE_NUMBER]"
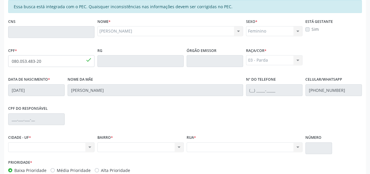
scroll to position [168, 0]
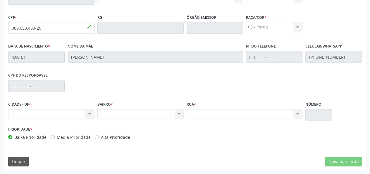
click at [35, 114] on div "Nenhum resultado encontrado para: " " Não há nenhuma opção para ser exibida." at bounding box center [51, 114] width 86 height 10
click at [90, 114] on div "Nenhum resultado encontrado para: " " Não há nenhuma opção para ser exibida." at bounding box center [51, 114] width 86 height 10
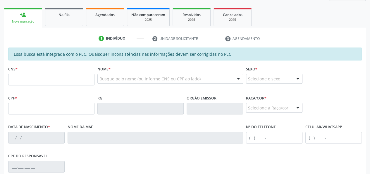
scroll to position [88, 0]
type input "898 0046 1448 3803"
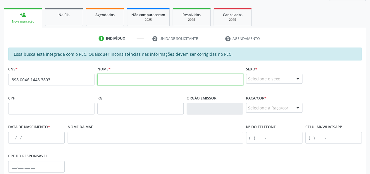
click at [102, 76] on input "text" at bounding box center [171, 80] width 146 height 12
paste input "[PERSON_NAME]"
type input "[PERSON_NAME]"
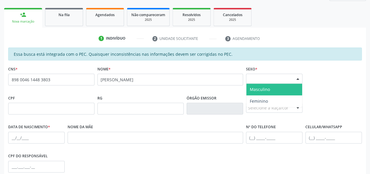
click at [286, 78] on div "Selecione o sexo" at bounding box center [274, 79] width 57 height 10
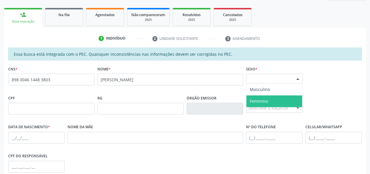
click at [263, 96] on span "Feminino" at bounding box center [275, 101] width 56 height 12
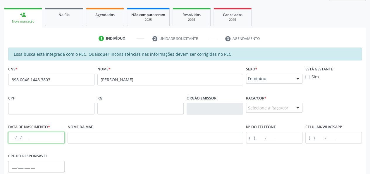
click at [10, 133] on input "text" at bounding box center [36, 137] width 57 height 12
paste input "[DATE]"
type input "[DATE]"
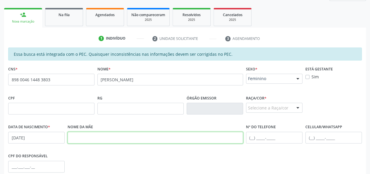
click at [108, 136] on input "text" at bounding box center [156, 137] width 176 height 12
paste input "[PERSON_NAME]"
type input "[PERSON_NAME]"
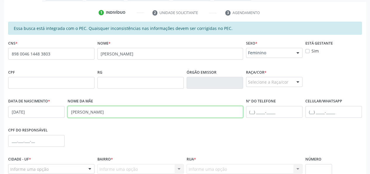
scroll to position [146, 0]
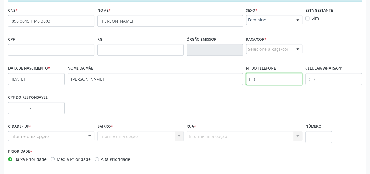
click at [273, 79] on input "text" at bounding box center [274, 79] width 57 height 12
paste input "[PHONE_NUMBER]"
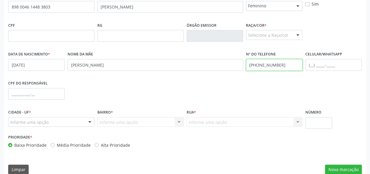
scroll to position [168, 0]
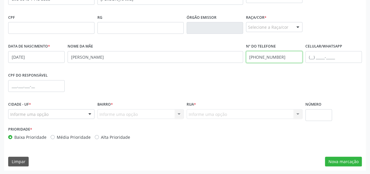
type input "[PHONE_NUMBER]"
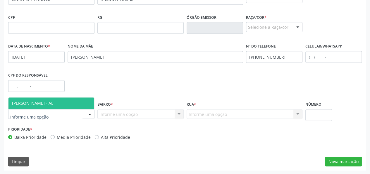
click at [48, 113] on div at bounding box center [51, 114] width 86 height 10
click at [50, 104] on span "[PERSON_NAME] - AL" at bounding box center [32, 103] width 41 height 6
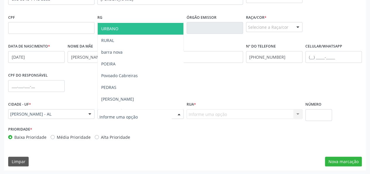
scroll to position [59, 0]
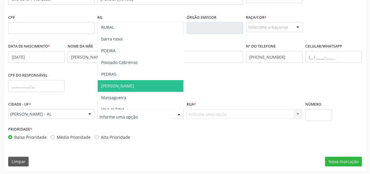
click at [131, 86] on span "[PERSON_NAME]" at bounding box center [141, 86] width 86 height 12
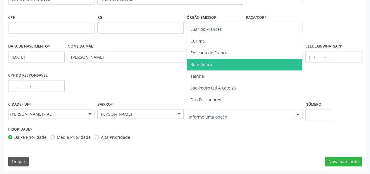
scroll to position [264, 0]
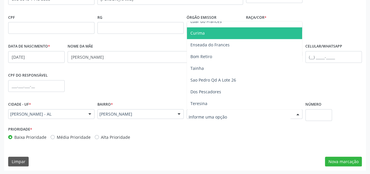
click at [193, 33] on span "Curima" at bounding box center [198, 33] width 14 height 6
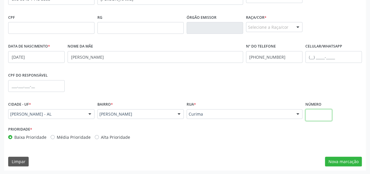
click at [323, 117] on input "text" at bounding box center [319, 115] width 27 height 12
type input "224"
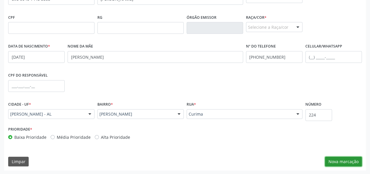
click at [352, 162] on button "Nova marcação" at bounding box center [343, 161] width 37 height 10
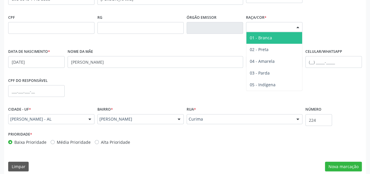
click at [272, 22] on div "Selecione a Raça/cor" at bounding box center [274, 27] width 57 height 10
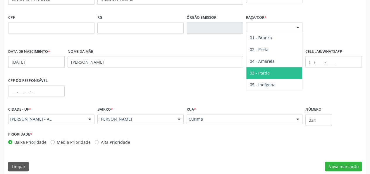
click at [271, 73] on span "03 - Parda" at bounding box center [275, 73] width 56 height 12
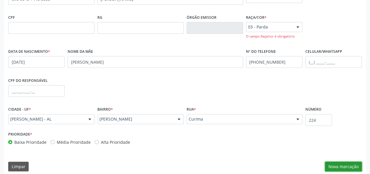
click at [343, 165] on button "Nova marcação" at bounding box center [343, 166] width 37 height 10
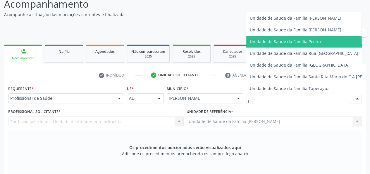
scroll to position [0, 0]
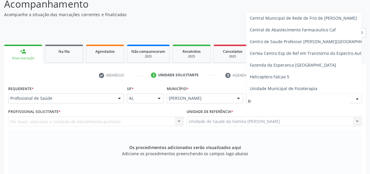
type input "fra"
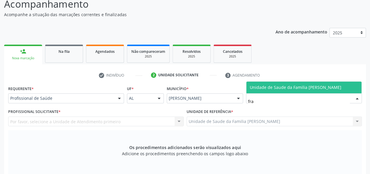
click at [302, 86] on span "Unidade de Saude da Familia [PERSON_NAME]" at bounding box center [296, 87] width 92 height 6
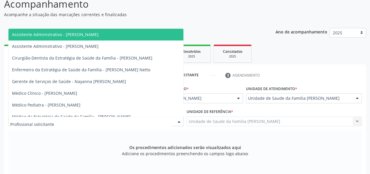
click at [67, 120] on div at bounding box center [96, 121] width 176 height 10
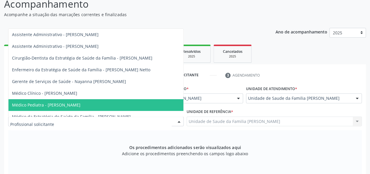
click at [72, 101] on span "Médico Pediatra - [PERSON_NAME]" at bounding box center [95, 105] width 175 height 12
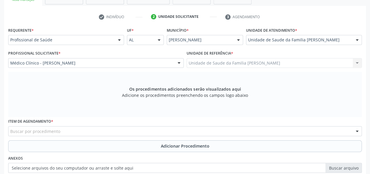
scroll to position [110, 0]
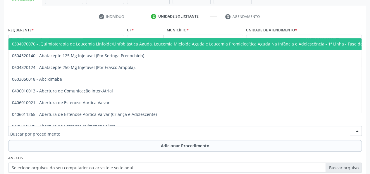
click at [98, 132] on div at bounding box center [185, 131] width 354 height 10
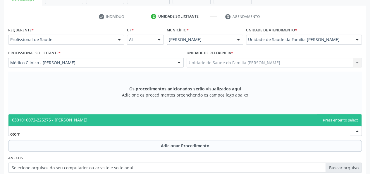
type input "otorri"
click at [96, 123] on span "0301010072-225275 - [PERSON_NAME]" at bounding box center [184, 120] width 353 height 12
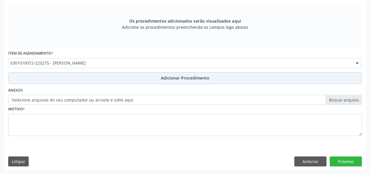
click at [186, 79] on span "Adicionar Procedimento" at bounding box center [185, 78] width 49 height 6
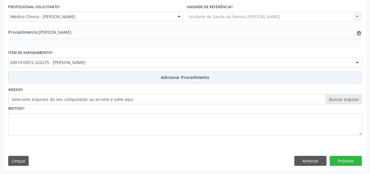
scroll to position [155, 0]
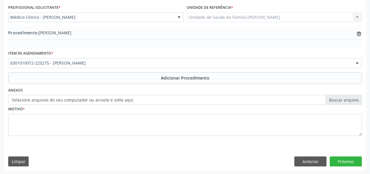
click at [330, 100] on label "Selecione arquivos do seu computador ou arraste e solte aqui" at bounding box center [185, 100] width 354 height 10
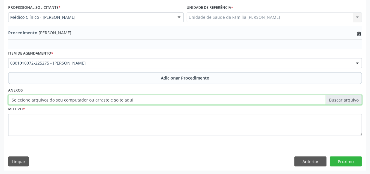
click at [330, 100] on input "Selecione arquivos do seu computador ou arraste e solte aqui" at bounding box center [185, 100] width 354 height 10
type input "C:\fakepath\clara.jpg"
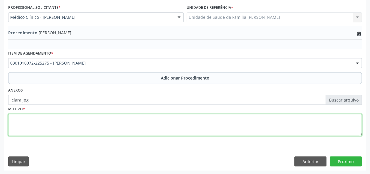
click at [17, 117] on textarea at bounding box center [185, 125] width 354 height 22
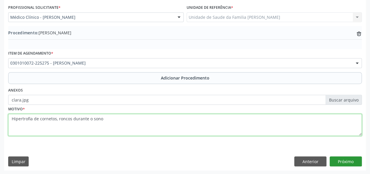
type textarea "Hipertrofia de cornetos, roncos durante o sono"
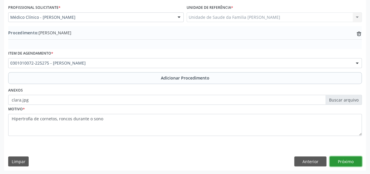
click at [348, 157] on button "Próximo" at bounding box center [346, 161] width 32 height 10
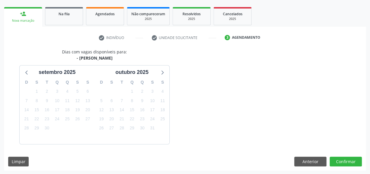
scroll to position [106, 0]
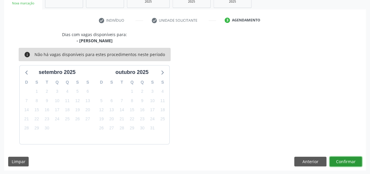
click at [339, 162] on button "Confirmar" at bounding box center [346, 161] width 32 height 10
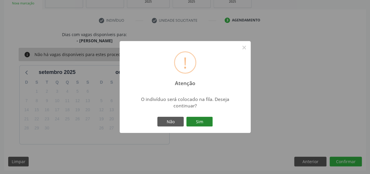
click at [209, 123] on button "Sim" at bounding box center [200, 122] width 26 height 10
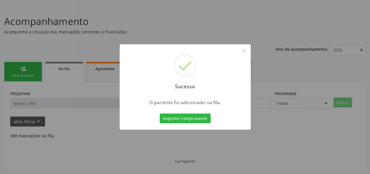
scroll to position [28, 0]
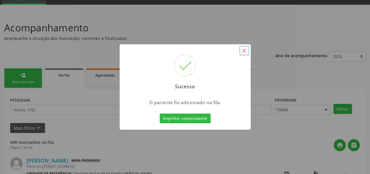
click at [245, 51] on button "×" at bounding box center [245, 51] width 10 height 10
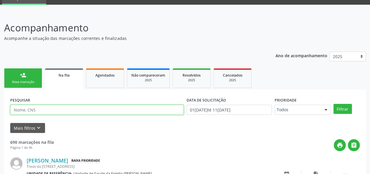
click at [20, 110] on input "text" at bounding box center [97, 110] width 174 height 10
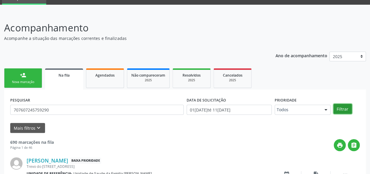
click at [341, 107] on button "Filtrar" at bounding box center [343, 109] width 18 height 10
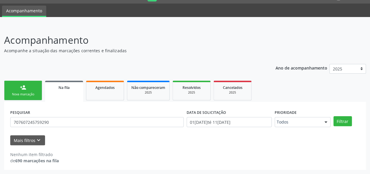
scroll to position [15, 0]
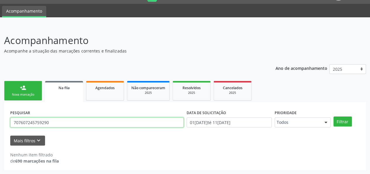
click at [34, 119] on input "707607245759290" at bounding box center [97, 122] width 174 height 10
click at [59, 122] on input "707607245759290" at bounding box center [97, 122] width 174 height 10
type input "7"
click at [84, 122] on input "text" at bounding box center [97, 122] width 174 height 10
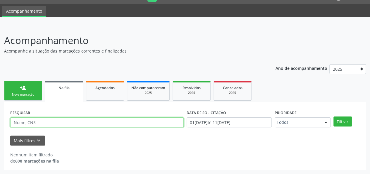
click at [107, 121] on input "text" at bounding box center [97, 122] width 174 height 10
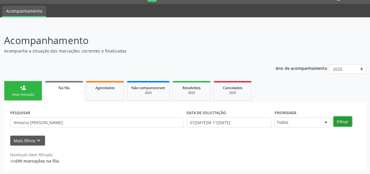
click at [346, 120] on button "Filtrar" at bounding box center [343, 121] width 18 height 10
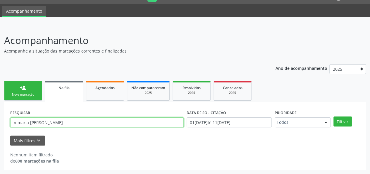
click at [16, 122] on input "mmaria jose santos" at bounding box center [97, 122] width 174 height 10
type input "maria jose santos"
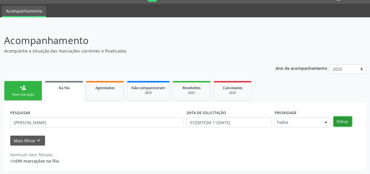
click at [339, 123] on button "Filtrar" at bounding box center [343, 121] width 18 height 10
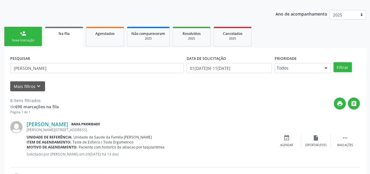
scroll to position [0, 0]
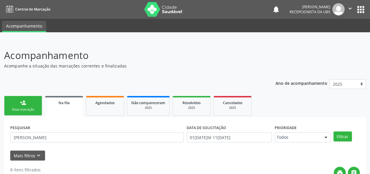
click at [29, 105] on link "person_add Nova marcação" at bounding box center [23, 106] width 38 height 20
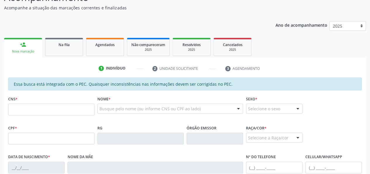
scroll to position [59, 0]
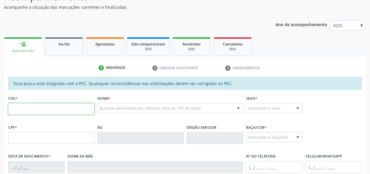
click at [22, 108] on input "text" at bounding box center [51, 109] width 86 height 12
type input "702 6092 3095 7645"
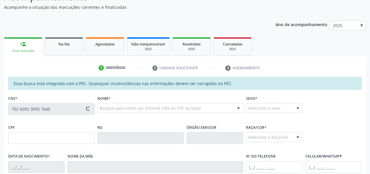
type input "024.990.734-89"
type input "04/02/1975"
type input "Cleonice Felix Correia"
type input "(82) 99103-7130"
type input "402"
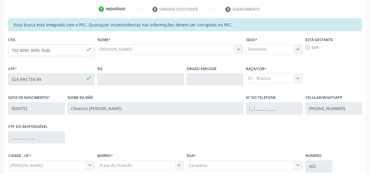
scroll to position [168, 0]
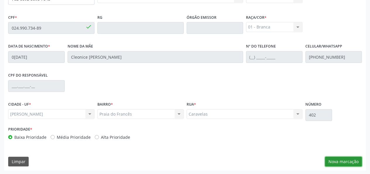
click at [342, 160] on button "Nova marcação" at bounding box center [343, 161] width 37 height 10
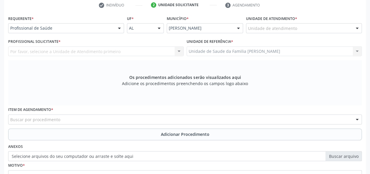
scroll to position [81, 0]
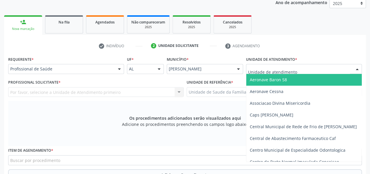
click at [262, 64] on div at bounding box center [304, 69] width 116 height 10
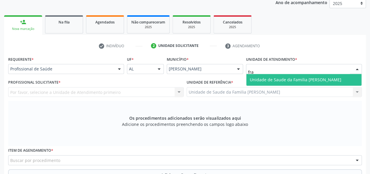
click at [274, 81] on span "Unidade de Saude da Familia [PERSON_NAME]" at bounding box center [296, 80] width 92 height 6
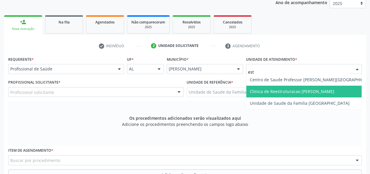
type input "esta"
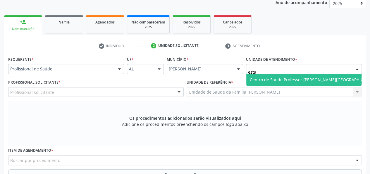
click at [310, 80] on span "Centro de Saude Professor [PERSON_NAME][GEOGRAPHIC_DATA]" at bounding box center [313, 80] width 127 height 6
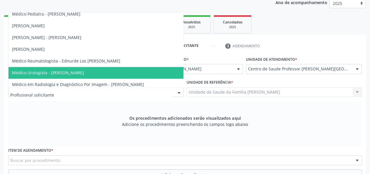
scroll to position [351, 0]
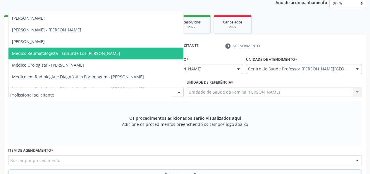
click at [97, 54] on span "Médico Reumatologista - Ednurde Los Menezes Lopes" at bounding box center [66, 53] width 108 height 6
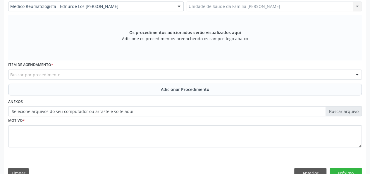
scroll to position [177, 0]
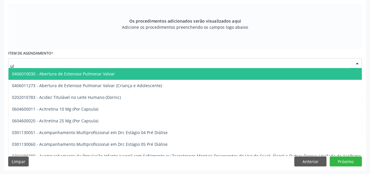
type input "u"
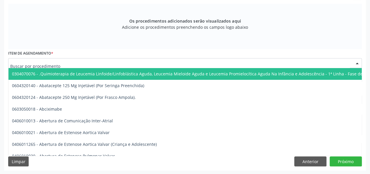
click at [67, 63] on input "text" at bounding box center [180, 66] width 340 height 12
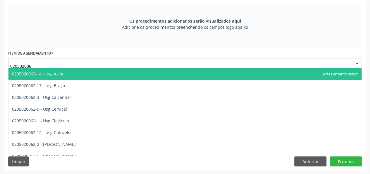
type input "0205020062"
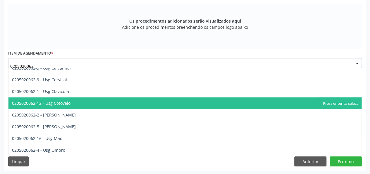
scroll to position [59, 0]
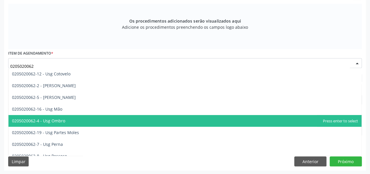
click at [71, 117] on span "0205020062-4 - Usg Ombro" at bounding box center [184, 121] width 353 height 12
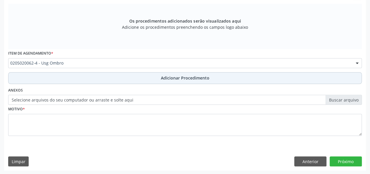
click at [179, 75] on span "Adicionar Procedimento" at bounding box center [185, 78] width 49 height 6
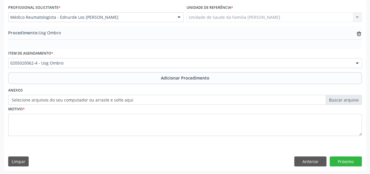
click at [351, 100] on label "Selecione arquivos do seu computador ou arraste e solte aqui" at bounding box center [185, 100] width 354 height 10
click at [351, 100] on input "Selecione arquivos do seu computador ou arraste e solte aqui" at bounding box center [185, 100] width 354 height 10
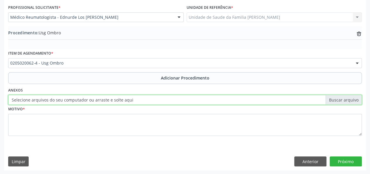
type input "C:\fakepath\Correira.jpg"
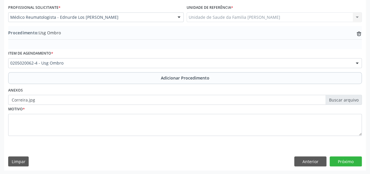
click at [5, 122] on div "Requerente * Profissional de Saúde Profissional de Saúde Paciente Nenhum result…" at bounding box center [185, 75] width 362 height 190
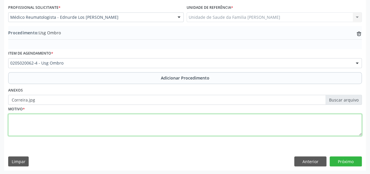
click at [10, 122] on textarea at bounding box center [185, 125] width 354 height 22
type textarea "omalgia com limitacao"
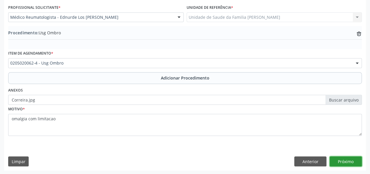
click at [348, 157] on button "Próximo" at bounding box center [346, 161] width 32 height 10
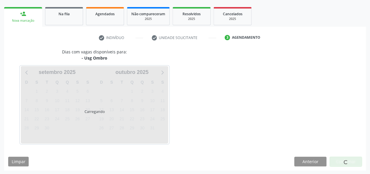
scroll to position [106, 0]
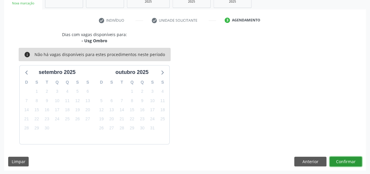
click at [361, 162] on button "Confirmar" at bounding box center [346, 161] width 32 height 10
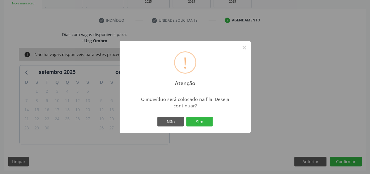
click at [218, 119] on div "! Atenção × O indivíduo será colocado na fila. Deseja continuar? Não Sim" at bounding box center [185, 87] width 131 height 92
click at [198, 119] on button "Sim" at bounding box center [200, 122] width 26 height 10
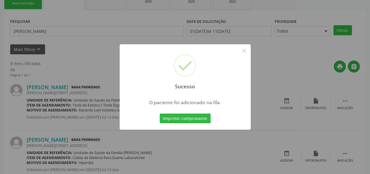
scroll to position [28, 0]
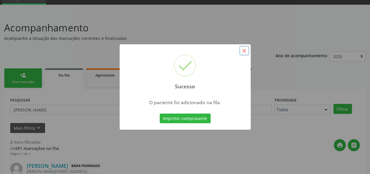
click at [247, 51] on button "×" at bounding box center [245, 51] width 10 height 10
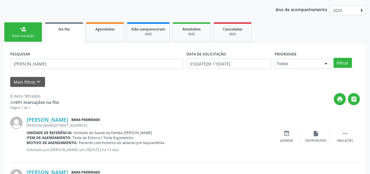
scroll to position [69, 0]
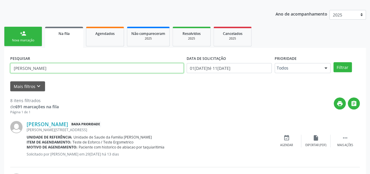
drag, startPoint x: 61, startPoint y: 70, endPoint x: 0, endPoint y: 65, distance: 61.1
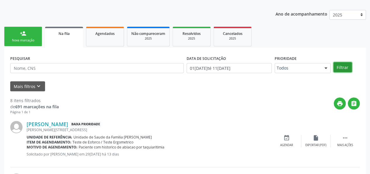
click at [344, 67] on button "Filtrar" at bounding box center [343, 67] width 18 height 10
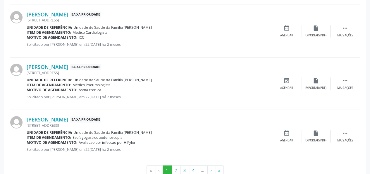
scroll to position [832, 0]
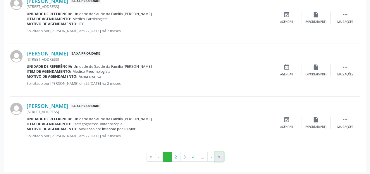
click at [219, 152] on button "»" at bounding box center [219, 157] width 9 height 10
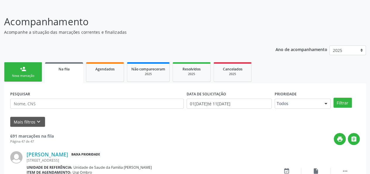
scroll to position [90, 0]
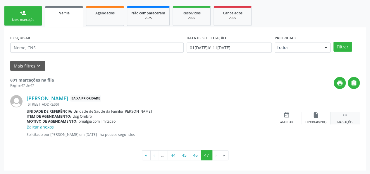
click at [349, 118] on div " Mais ações" at bounding box center [345, 118] width 29 height 13
click at [319, 122] on div "Editar" at bounding box center [316, 122] width 9 height 4
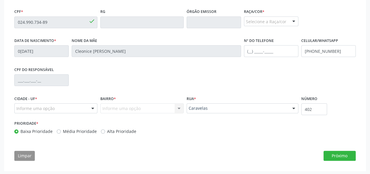
scroll to position [176, 0]
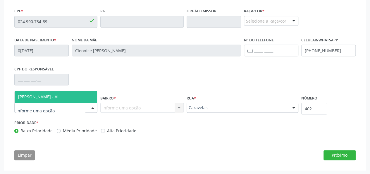
click at [55, 106] on div at bounding box center [55, 107] width 83 height 10
click at [56, 95] on span "[PERSON_NAME] - AL" at bounding box center [38, 97] width 41 height 6
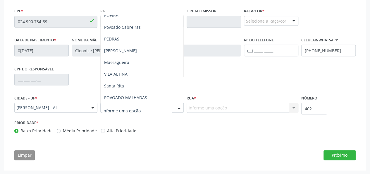
scroll to position [88, 0]
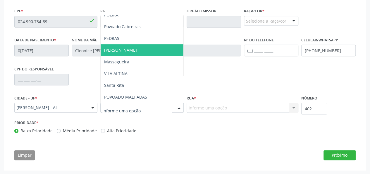
click at [121, 54] on span "[PERSON_NAME]" at bounding box center [142, 50] width 83 height 12
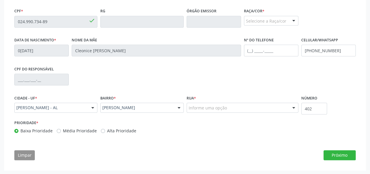
click at [236, 106] on div "Informe uma opção" at bounding box center [243, 107] width 112 height 10
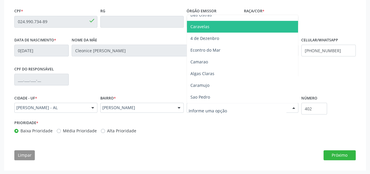
click at [210, 28] on span "Caravelas" at bounding box center [242, 27] width 111 height 12
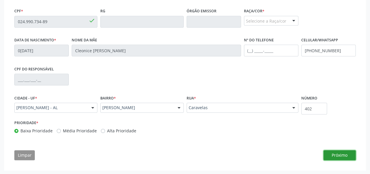
click at [345, 155] on button "Próximo" at bounding box center [340, 155] width 32 height 10
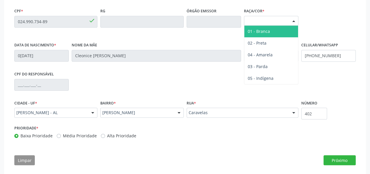
click at [280, 19] on div "Selecione a Raça/cor" at bounding box center [271, 21] width 54 height 10
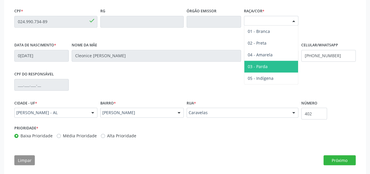
click at [260, 64] on span "03 - Parda" at bounding box center [258, 67] width 20 height 6
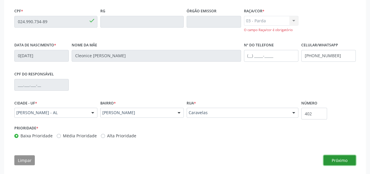
click at [336, 162] on button "Próximo" at bounding box center [340, 160] width 32 height 10
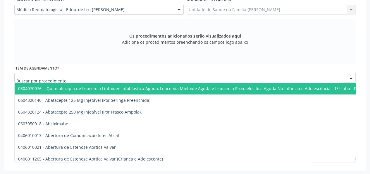
click at [103, 76] on div at bounding box center [185, 78] width 342 height 10
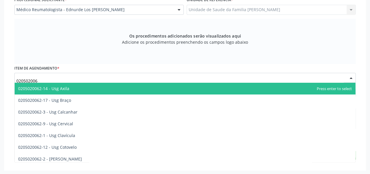
type input "0205020062"
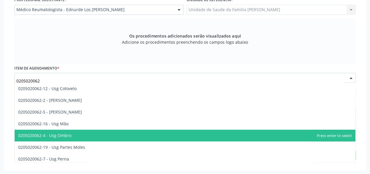
click at [83, 131] on span "0205020062-4 - Usg Ombro" at bounding box center [185, 135] width 341 height 12
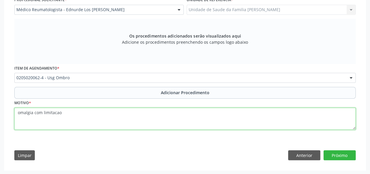
click at [61, 110] on textarea "omalgia com limitacao" at bounding box center [185, 118] width 342 height 22
type textarea "omalgia com limitacao em ombro D"
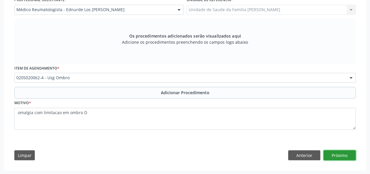
click at [338, 154] on button "Próximo" at bounding box center [340, 155] width 32 height 10
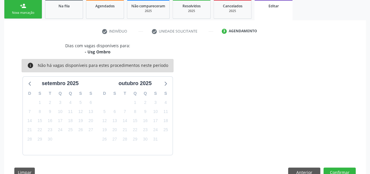
scroll to position [114, 0]
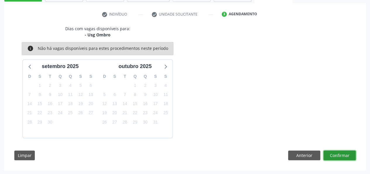
click at [338, 154] on button "Confirmar" at bounding box center [340, 155] width 32 height 10
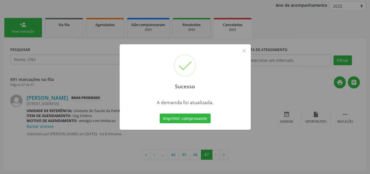
scroll to position [0, 0]
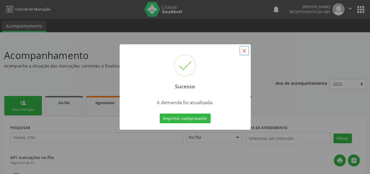
click at [245, 54] on button "×" at bounding box center [245, 51] width 10 height 10
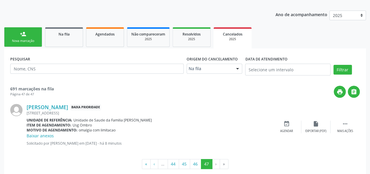
scroll to position [77, 0]
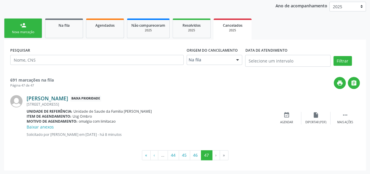
click at [68, 96] on link "[PERSON_NAME]" at bounding box center [48, 98] width 42 height 6
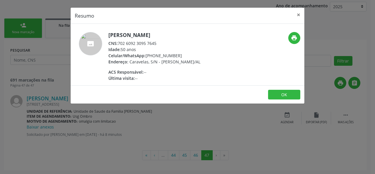
drag, startPoint x: 93, startPoint y: 67, endPoint x: 119, endPoint y: 43, distance: 35.9
click at [119, 43] on div "CNS: 702 6092 3095 7645" at bounding box center [154, 43] width 92 height 6
copy div "702 6092 3095 7645"
click at [300, 14] on button "×" at bounding box center [299, 15] width 12 height 14
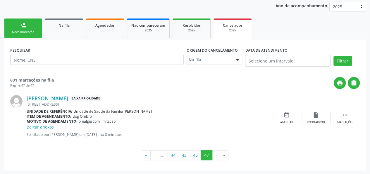
click at [23, 30] on div "Nova marcação" at bounding box center [22, 32] width 29 height 4
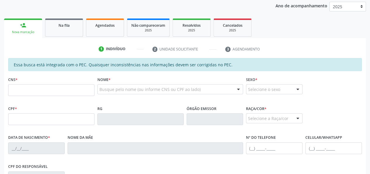
click at [21, 31] on div "Nova marcação" at bounding box center [23, 32] width 30 height 4
click at [24, 94] on input "text" at bounding box center [51, 90] width 86 height 12
paste input "702 6092 3095 7645"
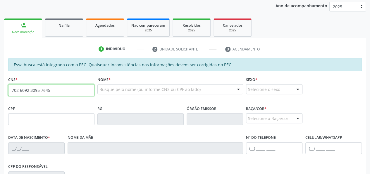
type input "702 6092 3095 7645"
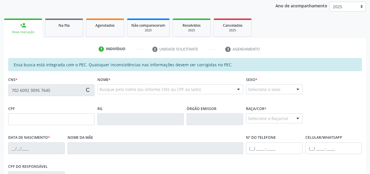
type input "024.990.734-89"
type input "04/02/1975"
type input "Cleonice Felix Correia"
type input "(82) 99103-7130"
type input "402"
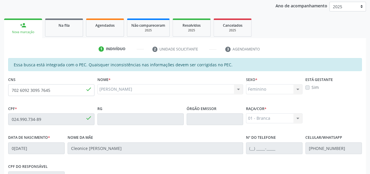
scroll to position [168, 0]
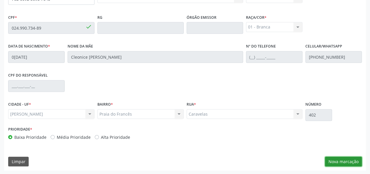
click at [358, 158] on button "Nova marcação" at bounding box center [343, 161] width 37 height 10
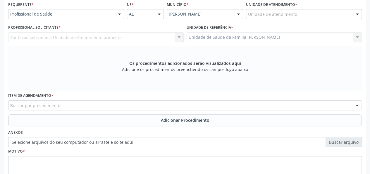
scroll to position [81, 0]
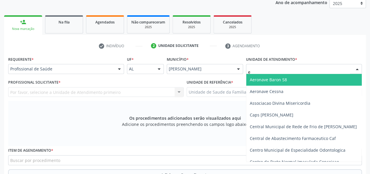
type input "es"
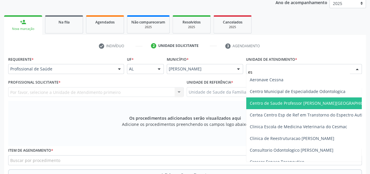
click at [312, 100] on span "Centro de Saude Professor [PERSON_NAME][GEOGRAPHIC_DATA]" at bounding box center [313, 103] width 127 height 6
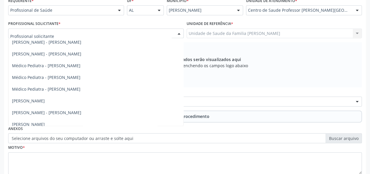
scroll to position [322, 0]
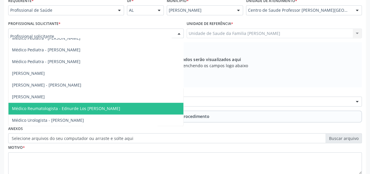
click at [88, 105] on span "Médico Reumatologista - Ednurde Los Menezes Lopes" at bounding box center [95, 108] width 175 height 12
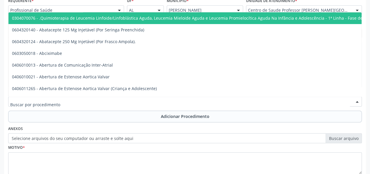
click at [61, 98] on div at bounding box center [185, 101] width 354 height 10
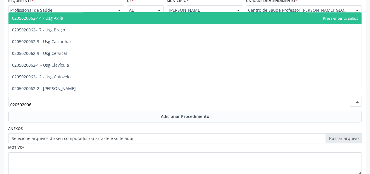
type input "0205020062"
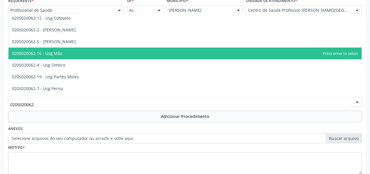
scroll to position [88, 0]
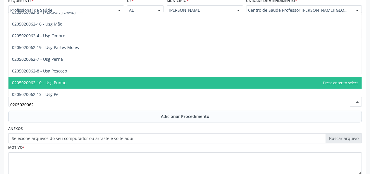
click at [65, 83] on span "0205020062-10 - Usg Punho" at bounding box center [184, 83] width 353 height 12
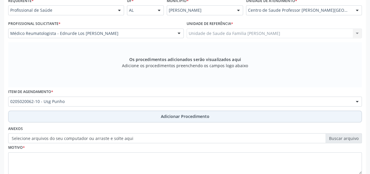
click at [168, 117] on span "Adicionar Procedimento" at bounding box center [185, 116] width 49 height 6
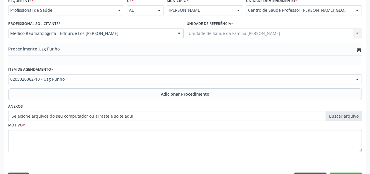
click at [354, 113] on label "Selecione arquivos do seu computador ou arraste e solte aqui" at bounding box center [185, 116] width 354 height 10
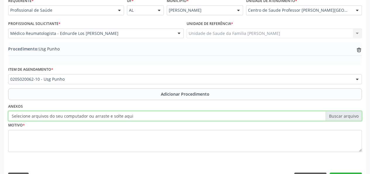
click at [354, 113] on input "Selecione arquivos do seu computador ou arraste e solte aqui" at bounding box center [185, 116] width 354 height 10
type input "C:\fakepath\Correira.jpg"
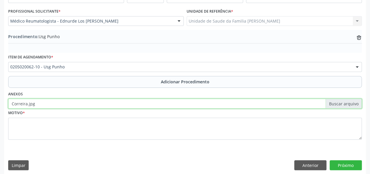
scroll to position [155, 0]
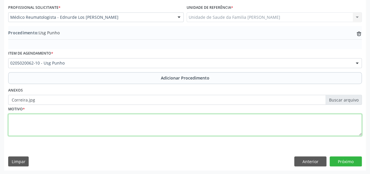
click at [13, 119] on textarea at bounding box center [185, 125] width 354 height 22
type textarea "Omalgia com limitacao em punho D"
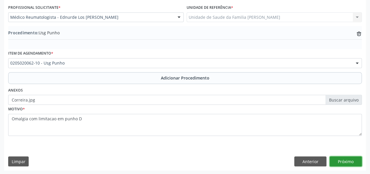
click at [344, 156] on button "Próximo" at bounding box center [346, 161] width 32 height 10
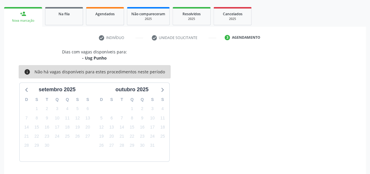
scroll to position [106, 0]
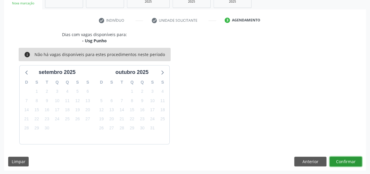
click at [346, 161] on button "Confirmar" at bounding box center [346, 161] width 32 height 10
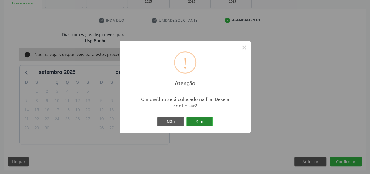
click at [196, 120] on button "Sim" at bounding box center [200, 122] width 26 height 10
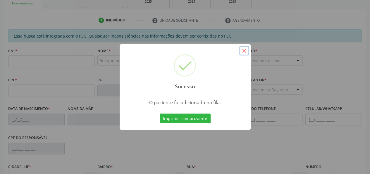
click at [244, 53] on button "×" at bounding box center [245, 51] width 10 height 10
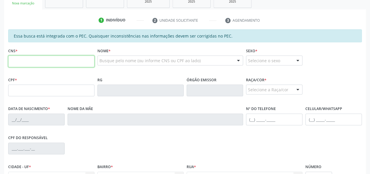
click at [18, 59] on input "text" at bounding box center [51, 61] width 86 height 12
click at [18, 61] on input "text" at bounding box center [51, 61] width 86 height 12
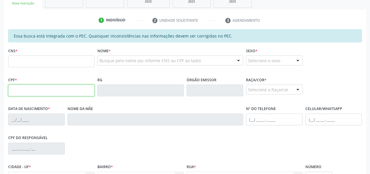
click at [23, 91] on input "text" at bounding box center [51, 90] width 86 height 12
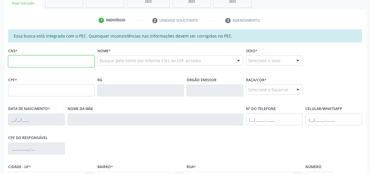
click at [48, 58] on input "text" at bounding box center [51, 61] width 86 height 12
click at [47, 64] on input "text" at bounding box center [51, 61] width 86 height 12
paste input "702 6092 3095 7645"
type input "702 6092 3095 7645"
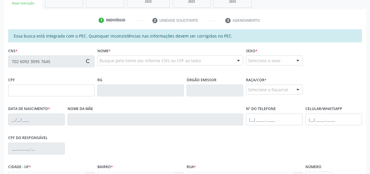
type input "024.990.734-89"
type input "04/02/1975"
type input "Cleonice Felix Correia"
type input "(82) 99103-7130"
type input "402"
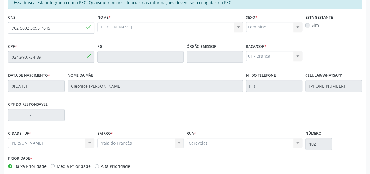
scroll to position [168, 0]
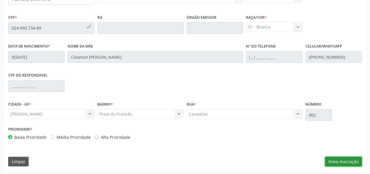
click at [361, 160] on button "Nova marcação" at bounding box center [343, 161] width 37 height 10
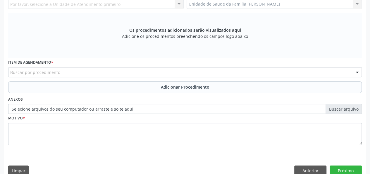
scroll to position [81, 0]
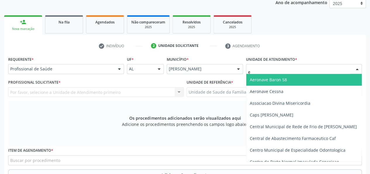
type input "es"
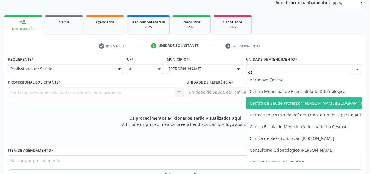
drag, startPoint x: 269, startPoint y: 95, endPoint x: 270, endPoint y: 102, distance: 6.5
click at [270, 102] on ul "Aeronave Cessna Centro Municipal de Especialidade Odontologica Centro de Saude …" at bounding box center [320, 162] width 146 height 176
click at [270, 102] on span "Centro de Saude Professor [PERSON_NAME][GEOGRAPHIC_DATA]" at bounding box center [313, 103] width 127 height 6
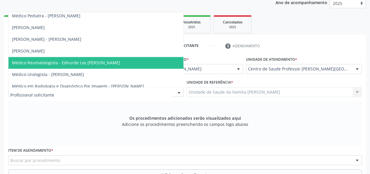
scroll to position [351, 0]
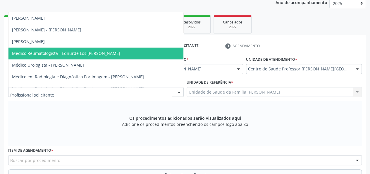
click at [83, 52] on span "Médico Reumatologista - Ednurde Los Menezes Lopes" at bounding box center [66, 53] width 108 height 6
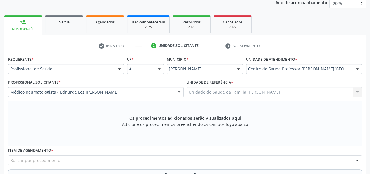
scroll to position [168, 0]
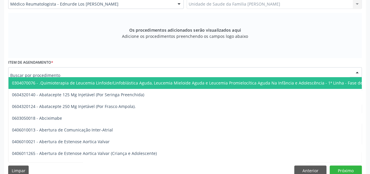
click at [83, 71] on div at bounding box center [185, 72] width 354 height 10
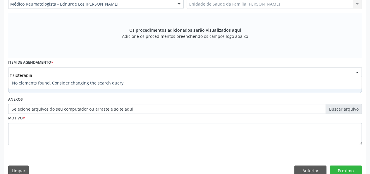
scroll to position [177, 0]
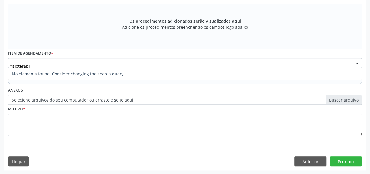
type input "fisioterap"
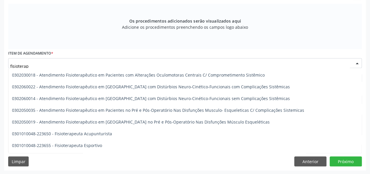
scroll to position [264, 0]
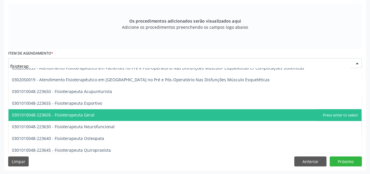
click at [93, 115] on span "0301010048-223605 - Fisioterapeuta Geral" at bounding box center [184, 115] width 353 height 12
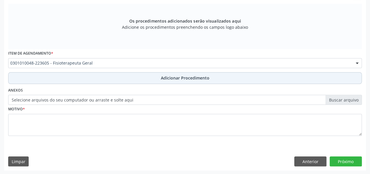
click at [180, 77] on span "Adicionar Procedimento" at bounding box center [185, 78] width 49 height 6
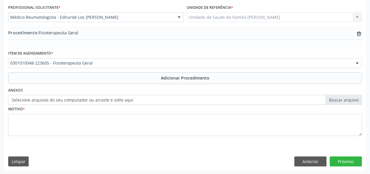
click at [359, 98] on label "Selecione arquivos do seu computador ou arraste e solte aqui" at bounding box center [185, 100] width 354 height 10
click at [359, 98] on input "Selecione arquivos do seu computador ou arraste e solte aqui" at bounding box center [185, 100] width 354 height 10
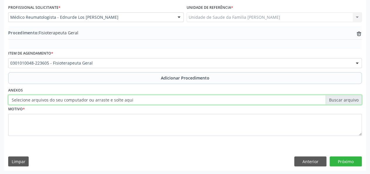
type input "C:\fakepath\Correira.jpg"
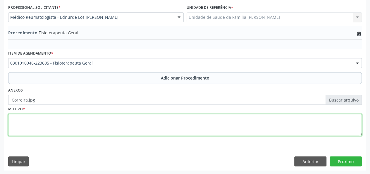
click at [14, 121] on textarea at bounding box center [185, 125] width 354 height 22
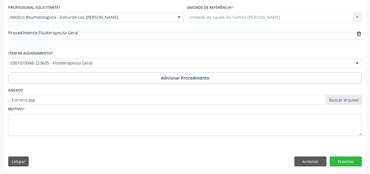
click at [0, 129] on div "Acompanhamento Acompanhe a situação das marcações correntes e finalizadas Relat…" at bounding box center [185, 29] width 370 height 289
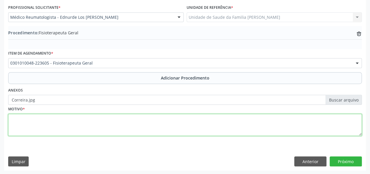
click at [9, 118] on textarea at bounding box center [185, 125] width 354 height 22
type textarea "s"
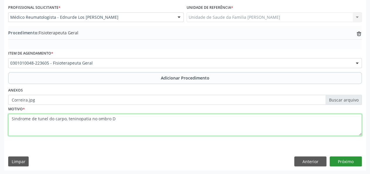
type textarea "Sindrome de tunel do carpo, teninopatia no ombro D"
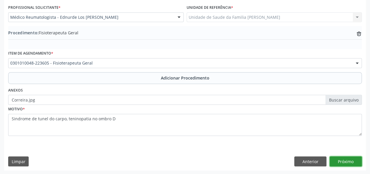
click at [344, 160] on button "Próximo" at bounding box center [346, 161] width 32 height 10
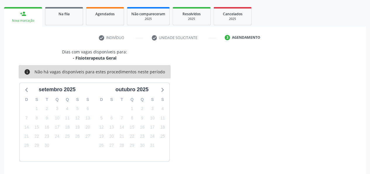
scroll to position [106, 0]
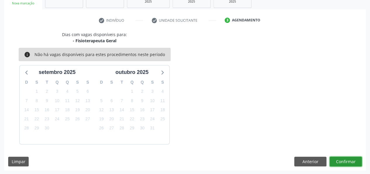
click at [353, 159] on button "Confirmar" at bounding box center [346, 161] width 32 height 10
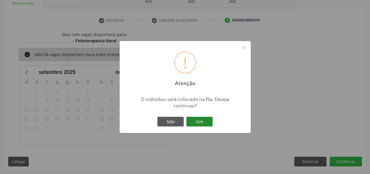
click at [203, 118] on button "Sim" at bounding box center [200, 122] width 26 height 10
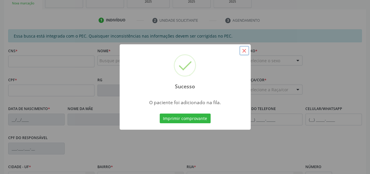
click at [247, 52] on button "×" at bounding box center [245, 51] width 10 height 10
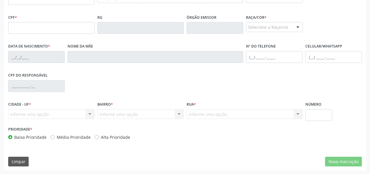
scroll to position [51, 0]
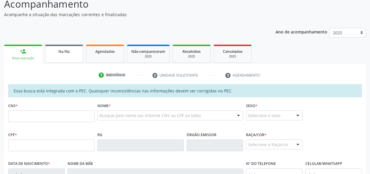
click at [70, 49] on div "Na fila" at bounding box center [63, 51] width 29 height 6
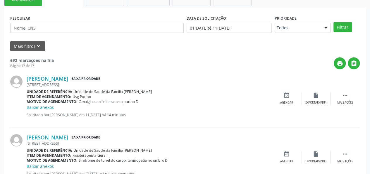
scroll to position [148, 0]
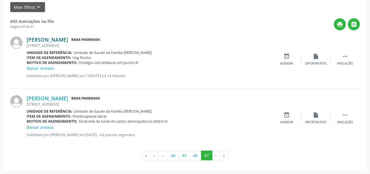
click at [68, 40] on link "[PERSON_NAME]" at bounding box center [48, 39] width 42 height 6
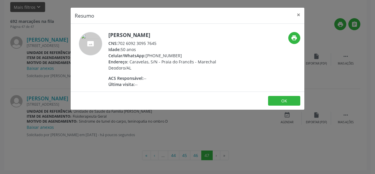
drag, startPoint x: 164, startPoint y: 42, endPoint x: 116, endPoint y: 43, distance: 48.6
click at [116, 43] on div "CNS: 702 6092 3095 7645" at bounding box center [165, 43] width 114 height 6
click at [119, 41] on div "CNS: 702 6092 3095 7645" at bounding box center [165, 43] width 114 height 6
drag, startPoint x: 119, startPoint y: 43, endPoint x: 157, endPoint y: 42, distance: 38.1
click at [157, 42] on div "CNS: 702 6092 3095 7645" at bounding box center [165, 43] width 114 height 6
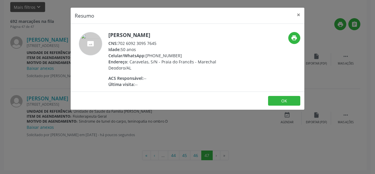
copy div "702 6092 3095 7645"
click at [298, 13] on button "×" at bounding box center [299, 15] width 12 height 14
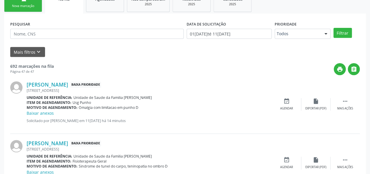
scroll to position [60, 0]
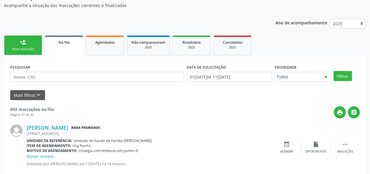
click at [24, 53] on link "person_add Nova marcação" at bounding box center [23, 45] width 38 height 20
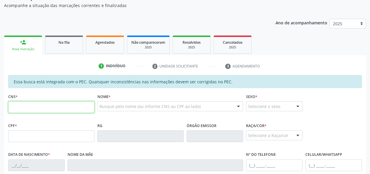
click at [34, 109] on input "text" at bounding box center [51, 107] width 86 height 12
paste input "702 6092 3095 7645"
type input "702 6092 3095 7645"
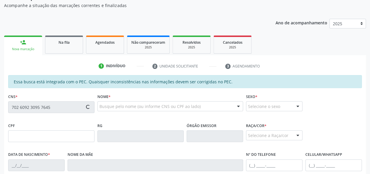
type input "024.990.734-89"
type input "04/02/1975"
type input "Cleonice Felix Correia"
type input "(82) 99103-7130"
type input "402"
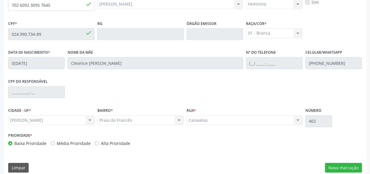
scroll to position [168, 0]
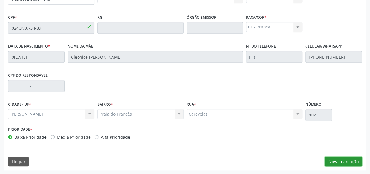
click at [352, 159] on button "Nova marcação" at bounding box center [343, 161] width 37 height 10
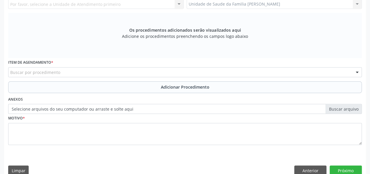
scroll to position [81, 0]
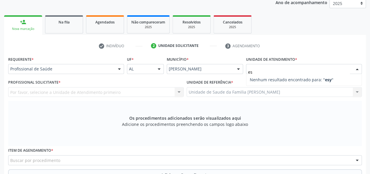
type input "e"
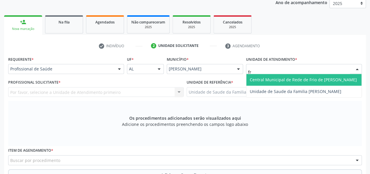
type input "fra"
click at [294, 78] on span "Unidade de Saude da Familia [PERSON_NAME]" at bounding box center [296, 80] width 92 height 6
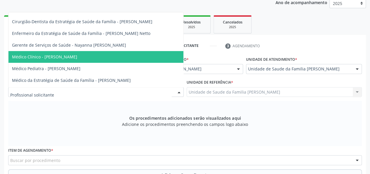
scroll to position [29, 0]
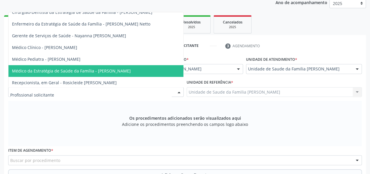
click at [115, 69] on span "Médico da Estratégia de Saúde da Família - [PERSON_NAME]" at bounding box center [71, 71] width 119 height 6
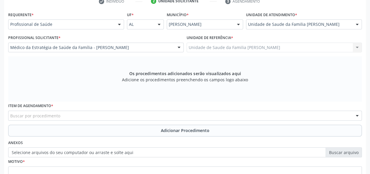
scroll to position [168, 0]
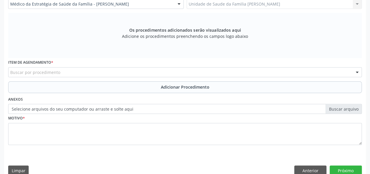
click at [63, 70] on div "Buscar por procedimento" at bounding box center [185, 72] width 354 height 10
type input "fisioterap"
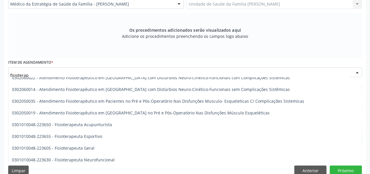
scroll to position [293, 0]
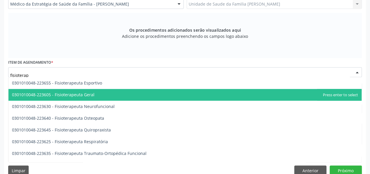
click at [90, 96] on span "0301010048-223605 - Fisioterapeuta Geral" at bounding box center [53, 95] width 83 height 6
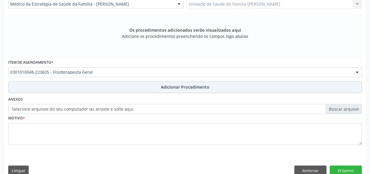
click at [161, 84] on span "Adicionar Procedimento" at bounding box center [185, 87] width 49 height 6
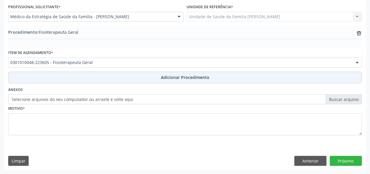
scroll to position [155, 0]
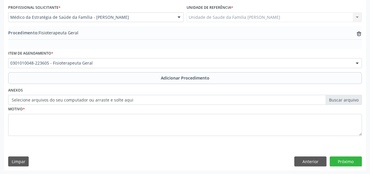
click at [334, 98] on label "Selecione arquivos do seu computador ou arraste e solte aqui" at bounding box center [185, 100] width 354 height 10
click at [334, 98] on input "Selecione arquivos do seu computador ou arraste e solte aqui" at bounding box center [185, 100] width 354 height 10
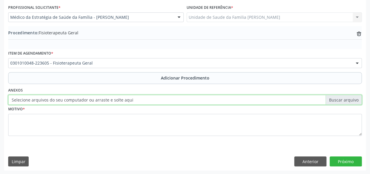
type input "C:\fakepath\Correira.jpg"
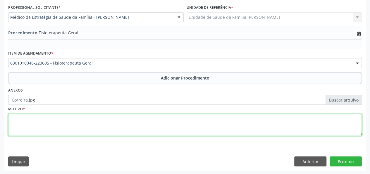
click at [12, 120] on textarea at bounding box center [185, 125] width 354 height 22
click at [12, 117] on textarea "tendinopatia" at bounding box center [185, 125] width 354 height 22
type textarea "Tendinopatia"
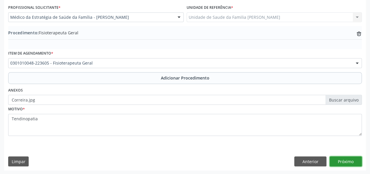
click at [348, 164] on button "Próximo" at bounding box center [346, 161] width 32 height 10
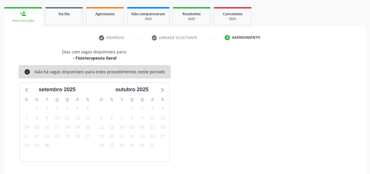
scroll to position [106, 0]
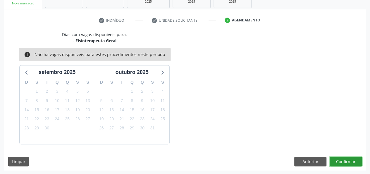
click at [347, 161] on button "Confirmar" at bounding box center [346, 161] width 32 height 10
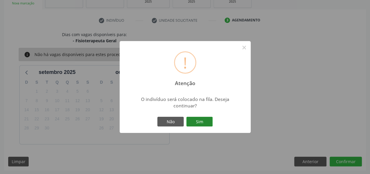
click at [211, 124] on button "Sim" at bounding box center [200, 122] width 26 height 10
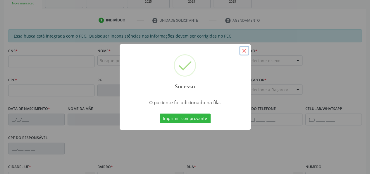
click at [247, 51] on button "×" at bounding box center [245, 51] width 10 height 10
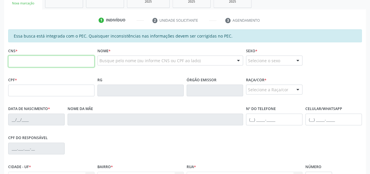
click at [29, 61] on input "text" at bounding box center [51, 61] width 86 height 12
type input "707 6072 4575 9290"
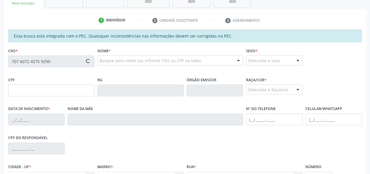
type input "143.414.914-58"
type input "29/05/2006"
type input "Geralda Maria da Conceicao"
type input "(82) 99374-3019"
type input "12"
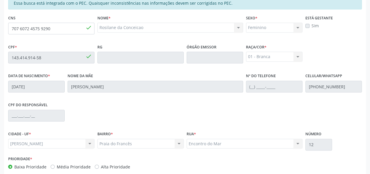
scroll to position [168, 0]
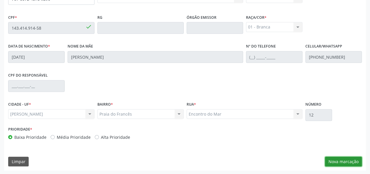
click at [361, 161] on button "Nova marcação" at bounding box center [343, 161] width 37 height 10
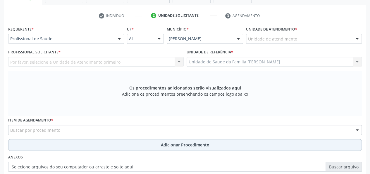
scroll to position [110, 0]
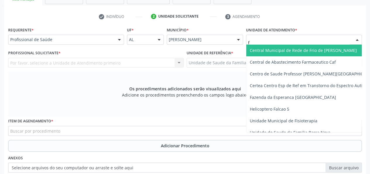
type input "fr"
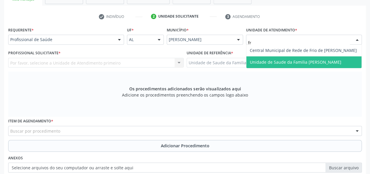
click at [289, 61] on span "Unidade de Saude da Familia [PERSON_NAME]" at bounding box center [296, 62] width 92 height 6
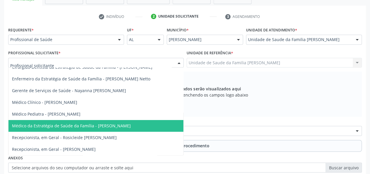
scroll to position [34, 0]
click at [107, 123] on span "Médico da Estratégia de Saúde da Família - [PERSON_NAME]" at bounding box center [71, 126] width 119 height 6
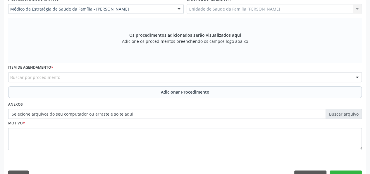
scroll to position [168, 0]
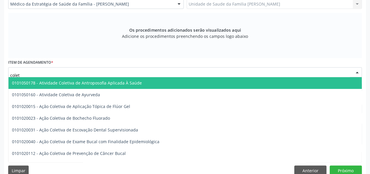
type input "coleta"
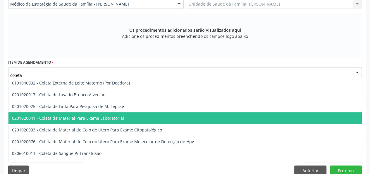
drag, startPoint x: 73, startPoint y: 116, endPoint x: 90, endPoint y: 113, distance: 17.2
click at [73, 116] on span "0201020041 - Coleta de Material Para Exame Laboratorial" at bounding box center [68, 118] width 112 height 6
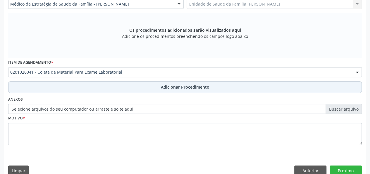
click at [164, 88] on span "Adicionar Procedimento" at bounding box center [185, 87] width 49 height 6
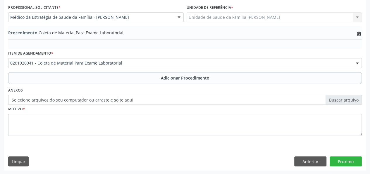
click at [335, 98] on label "Selecione arquivos do seu computador ou arraste e solte aqui" at bounding box center [185, 100] width 354 height 10
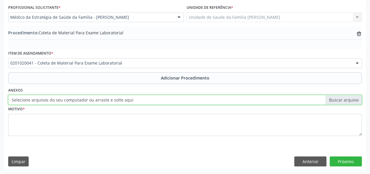
click at [335, 98] on input "Selecione arquivos do seu computador ou arraste e solte aqui" at bounding box center [185, 100] width 354 height 10
type input "C:\fakepath\conceicao.jpg"
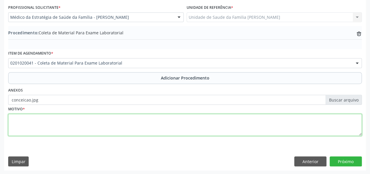
click at [15, 124] on textarea at bounding box center [185, 125] width 354 height 22
type textarea "Avaliacao clinica"
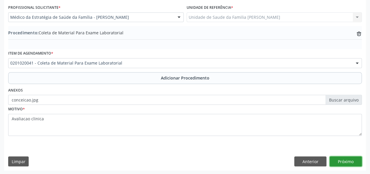
click at [345, 160] on button "Próximo" at bounding box center [346, 161] width 32 height 10
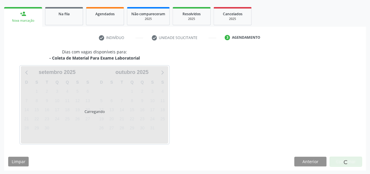
scroll to position [106, 0]
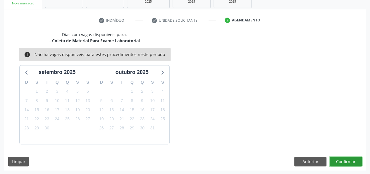
click at [353, 162] on button "Confirmar" at bounding box center [346, 161] width 32 height 10
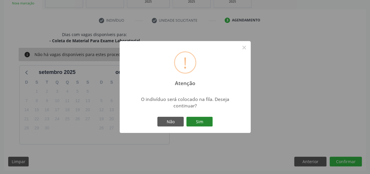
click at [210, 121] on button "Sim" at bounding box center [200, 122] width 26 height 10
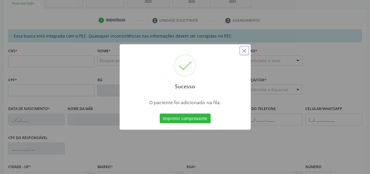
click at [244, 51] on button "×" at bounding box center [245, 51] width 10 height 10
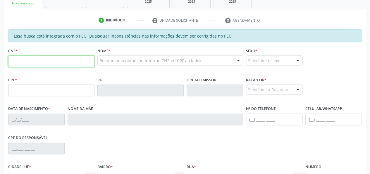
click at [17, 62] on input "text" at bounding box center [51, 61] width 86 height 12
type input "898 0051 5167 85"
drag, startPoint x: 71, startPoint y: 60, endPoint x: 0, endPoint y: 66, distance: 71.1
click at [0, 66] on div "Acompanhamento Acompanhe a situação das marcações correntes e finalizadas Relat…" at bounding box center [185, 85] width 370 height 302
type input "8"
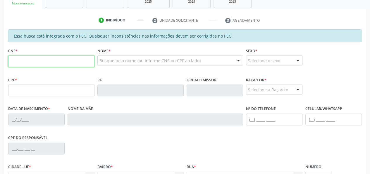
click at [49, 61] on input "text" at bounding box center [51, 61] width 86 height 12
paste input "898 0051 5121 6785"
type input "898 0051 5121 6785"
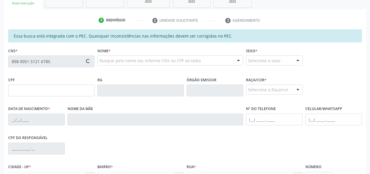
type input "140.508.744-74"
type input "25/10/2016"
type input "Raphaella Torquato Alves da Silva"
type input "(82) 99333-5810"
type input "06"
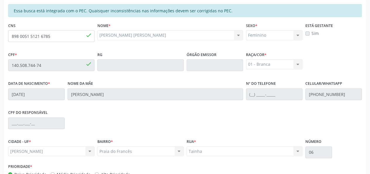
scroll to position [168, 0]
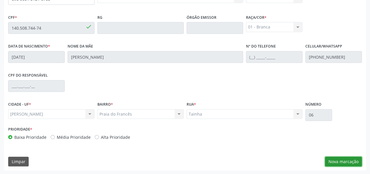
click at [347, 161] on button "Nova marcação" at bounding box center [343, 161] width 37 height 10
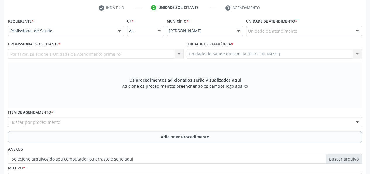
scroll to position [81, 0]
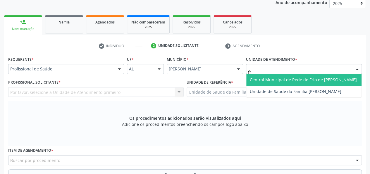
type input "fra"
click at [285, 77] on span "Unidade de Saude da Familia [PERSON_NAME]" at bounding box center [296, 80] width 92 height 6
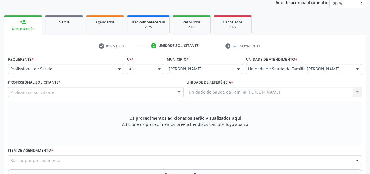
click at [78, 90] on div "Profissional solicitante" at bounding box center [96, 92] width 176 height 10
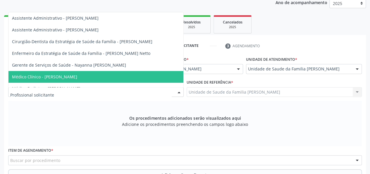
click at [83, 74] on span "Médico Clínico - [PERSON_NAME]" at bounding box center [95, 77] width 175 height 12
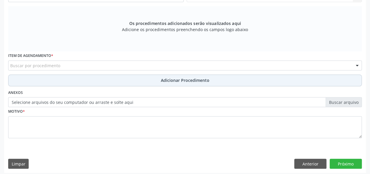
scroll to position [177, 0]
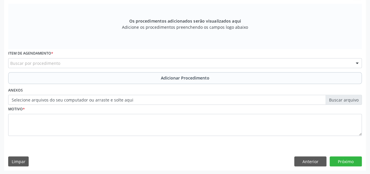
click at [110, 62] on div "Buscar por procedimento" at bounding box center [185, 63] width 354 height 10
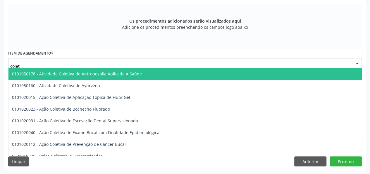
type input "coleta"
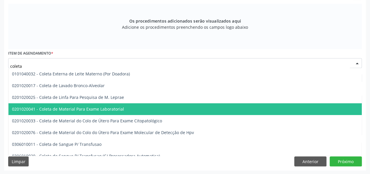
click at [76, 105] on span "0201020041 - Coleta de Material Para Exame Laboratorial" at bounding box center [219, 109] width 422 height 12
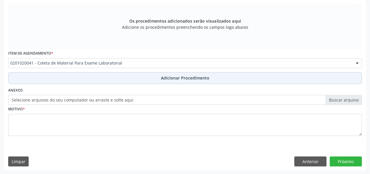
click at [160, 74] on button "Adicionar Procedimento" at bounding box center [185, 78] width 354 height 12
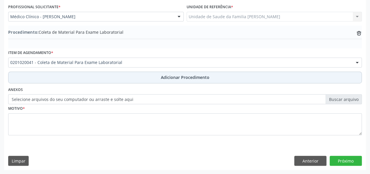
scroll to position [155, 0]
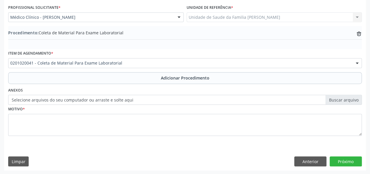
click at [338, 99] on label "Selecione arquivos do seu computador ou arraste e solte aqui" at bounding box center [185, 100] width 354 height 10
click at [338, 99] on input "Selecione arquivos do seu computador ou arraste e solte aqui" at bounding box center [185, 100] width 354 height 10
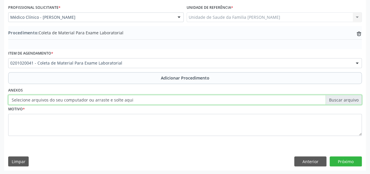
type input "C:\fakepath\Torquato.jpg"
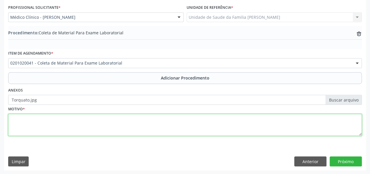
click at [17, 120] on textarea at bounding box center [185, 125] width 354 height 22
type textarea "Avaliacao"
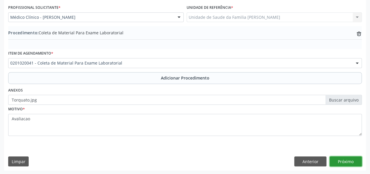
click at [354, 163] on button "Próximo" at bounding box center [346, 161] width 32 height 10
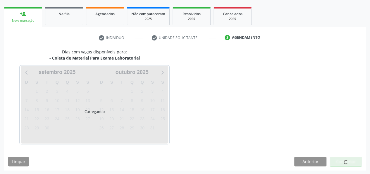
scroll to position [106, 0]
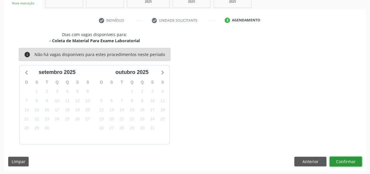
click at [354, 161] on button "Confirmar" at bounding box center [346, 161] width 32 height 10
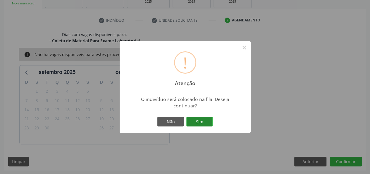
click at [199, 124] on button "Sim" at bounding box center [200, 122] width 26 height 10
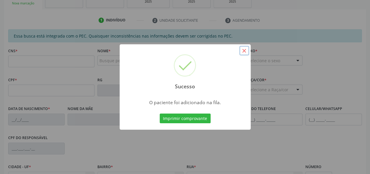
click at [245, 51] on button "×" at bounding box center [245, 51] width 10 height 10
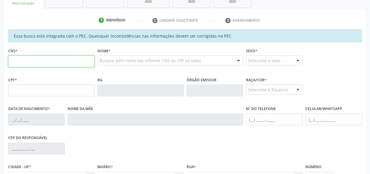
click at [13, 64] on input "text" at bounding box center [51, 61] width 86 height 12
type input "700 0010 9965 7509"
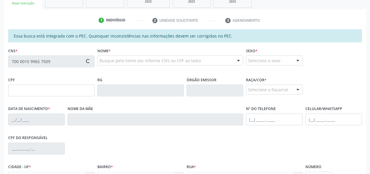
type input "135.874.144-16"
type input "18/08/2014"
type input "Raphaella Torquato Alves da Silva"
type input "(82) 99333-5810"
type input "S/N"
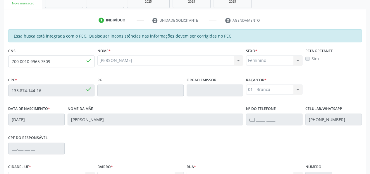
scroll to position [168, 0]
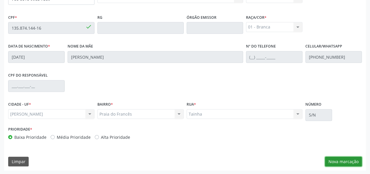
click at [348, 163] on button "Nova marcação" at bounding box center [343, 161] width 37 height 10
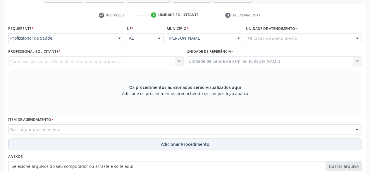
scroll to position [110, 0]
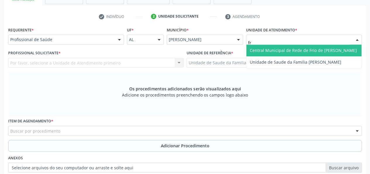
type input "fra"
click at [275, 46] on span "Unidade de Saude da Familia [PERSON_NAME]" at bounding box center [304, 51] width 115 height 12
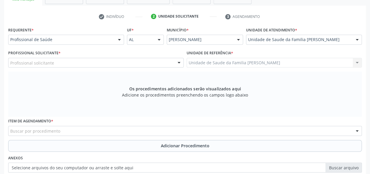
click at [57, 63] on div "Profissional solicitante Assistente Administrativo - [PERSON_NAME] Assistente A…" at bounding box center [96, 63] width 176 height 10
drag, startPoint x: 61, startPoint y: 63, endPoint x: 61, endPoint y: 66, distance: 3.2
click at [61, 66] on div "Profissional solicitante" at bounding box center [96, 63] width 176 height 10
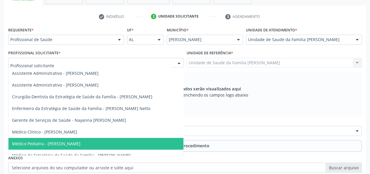
click at [64, 144] on span "Médico Pediatra - [PERSON_NAME]" at bounding box center [46, 144] width 69 height 6
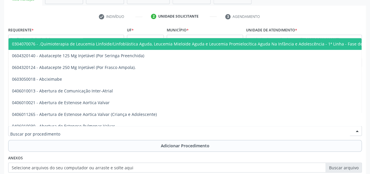
click at [106, 129] on div at bounding box center [185, 131] width 354 height 10
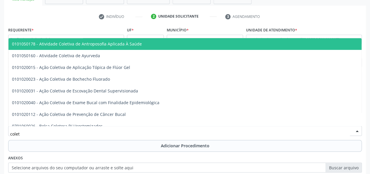
type input "coleta"
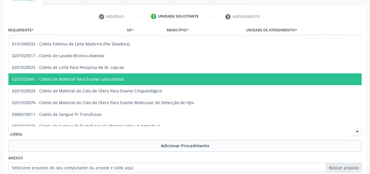
click at [105, 80] on span "0201020041 - Coleta de Material Para Exame Laboratorial" at bounding box center [68, 79] width 112 height 6
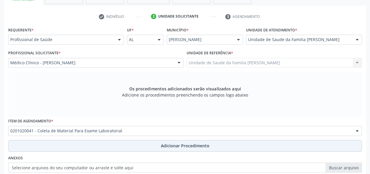
click at [183, 142] on span "Adicionar Procedimento" at bounding box center [185, 145] width 49 height 6
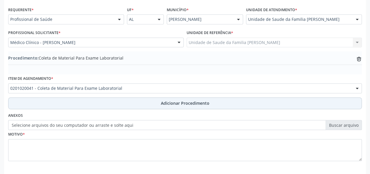
scroll to position [139, 0]
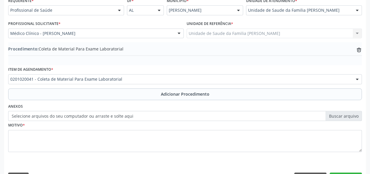
click at [355, 117] on label "Selecione arquivos do seu computador ou arraste e solte aqui" at bounding box center [185, 116] width 354 height 10
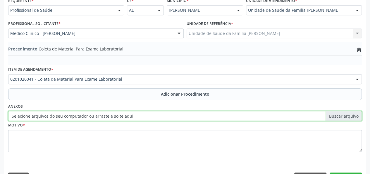
click at [355, 117] on input "Selecione arquivos do seu computador ou arraste e solte aqui" at bounding box center [185, 116] width 354 height 10
type input "C:\fakepath\Torquato.jpg"
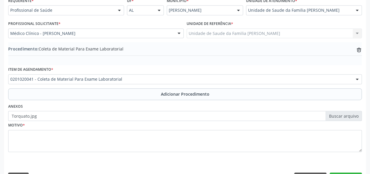
click at [342, 113] on label "Torquato.jpg" at bounding box center [185, 116] width 354 height 10
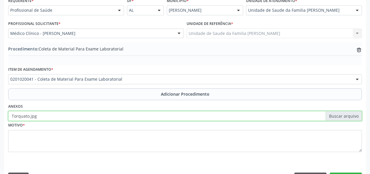
click at [342, 113] on input "Torquato.jpg" at bounding box center [185, 116] width 354 height 10
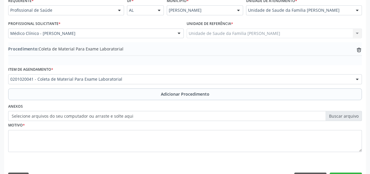
click at [346, 115] on label "Selecione arquivos do seu computador ou arraste e solte aqui" at bounding box center [185, 116] width 354 height 10
click at [346, 115] on input "Selecione arquivos do seu computador ou arraste e solte aqui" at bounding box center [185, 116] width 354 height 10
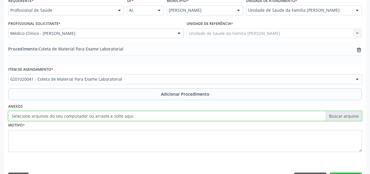
type input "C:\fakepath\Torquato.jpg"
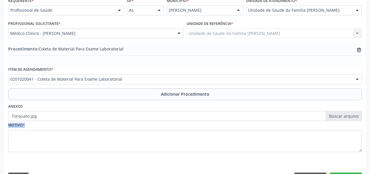
drag, startPoint x: 340, startPoint y: 117, endPoint x: 0, endPoint y: 139, distance: 340.4
click at [0, 137] on div "Acompanhamento Acompanhe a situação das marcações correntes e finalizadas Relat…" at bounding box center [185, 45] width 370 height 289
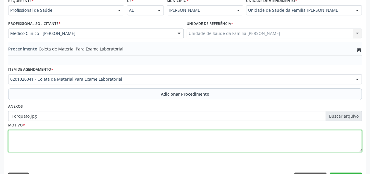
click at [14, 134] on textarea at bounding box center [185, 141] width 354 height 22
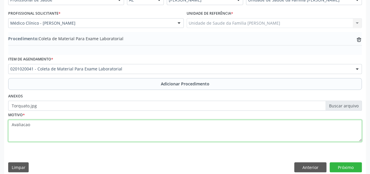
scroll to position [155, 0]
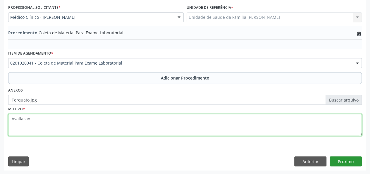
type textarea "Avaliacao"
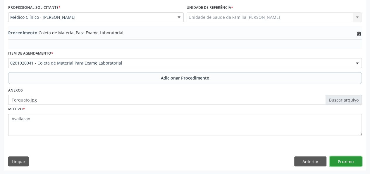
click at [353, 162] on button "Próximo" at bounding box center [346, 161] width 32 height 10
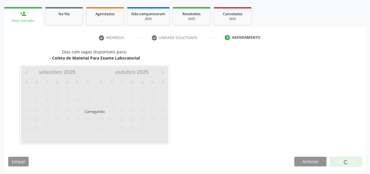
scroll to position [106, 0]
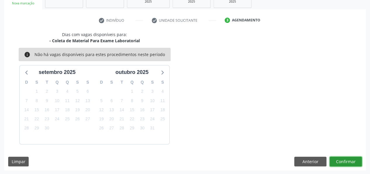
click at [348, 159] on button "Confirmar" at bounding box center [346, 161] width 32 height 10
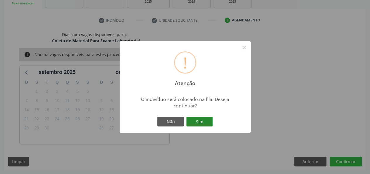
click at [204, 125] on button "Sim" at bounding box center [200, 122] width 26 height 10
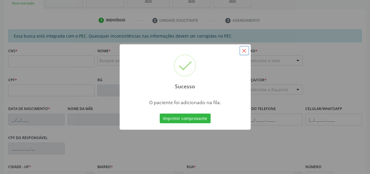
click at [247, 49] on button "×" at bounding box center [245, 51] width 10 height 10
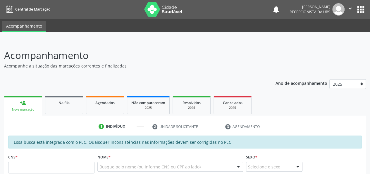
scroll to position [0, 0]
click at [347, 10] on button "" at bounding box center [350, 9] width 11 height 12
click at [336, 37] on link "Sair" at bounding box center [335, 36] width 40 height 8
